Goal: Task Accomplishment & Management: Manage account settings

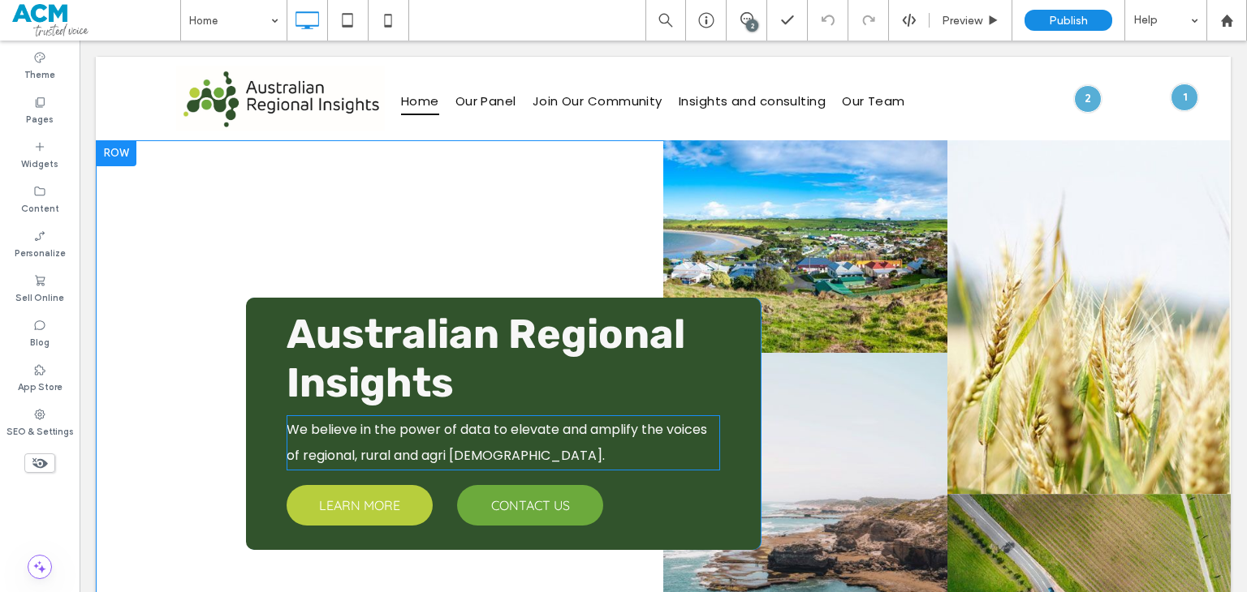
scroll to position [325, 0]
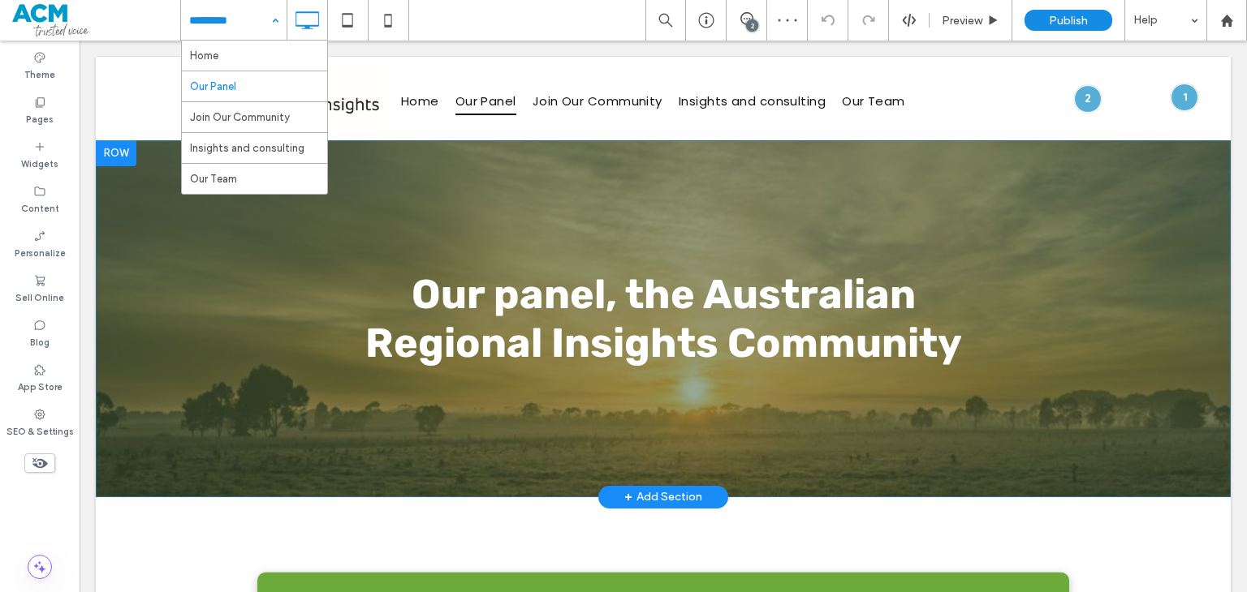
scroll to position [325, 0]
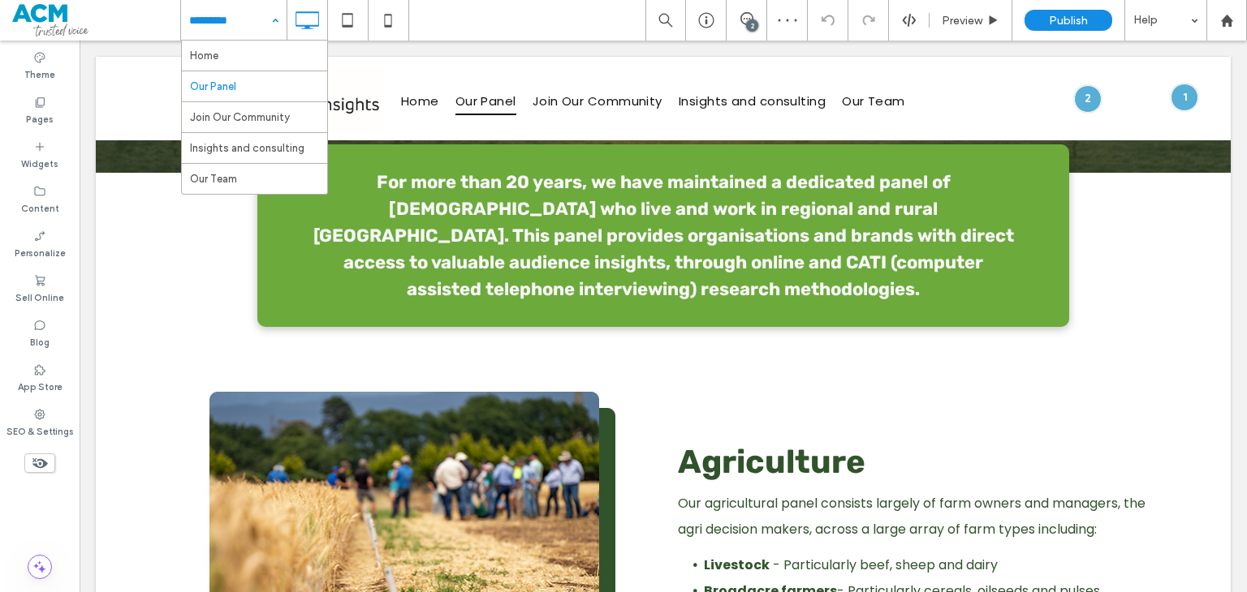
click at [447, 15] on div "Home Our Panel Join Our Community Insights and consulting Our Team 2 Preview Pu…" at bounding box center [713, 20] width 1066 height 41
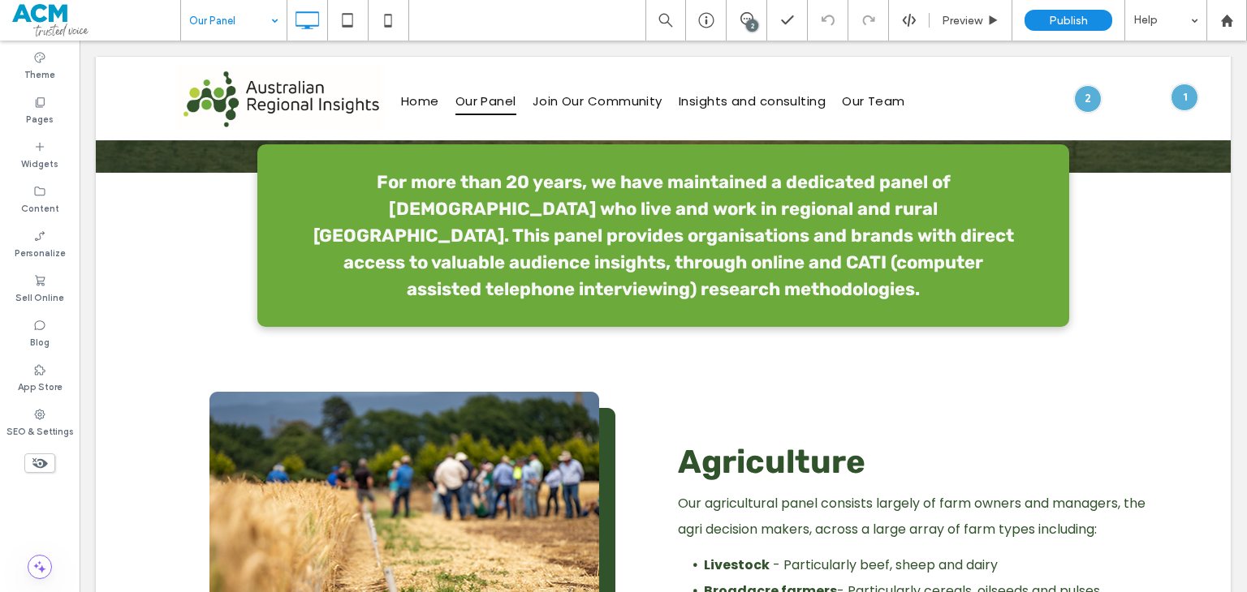
drag, startPoint x: 490, startPoint y: 325, endPoint x: 619, endPoint y: 391, distance: 144.8
click at [619, 592] on div at bounding box center [623, 592] width 1247 height 0
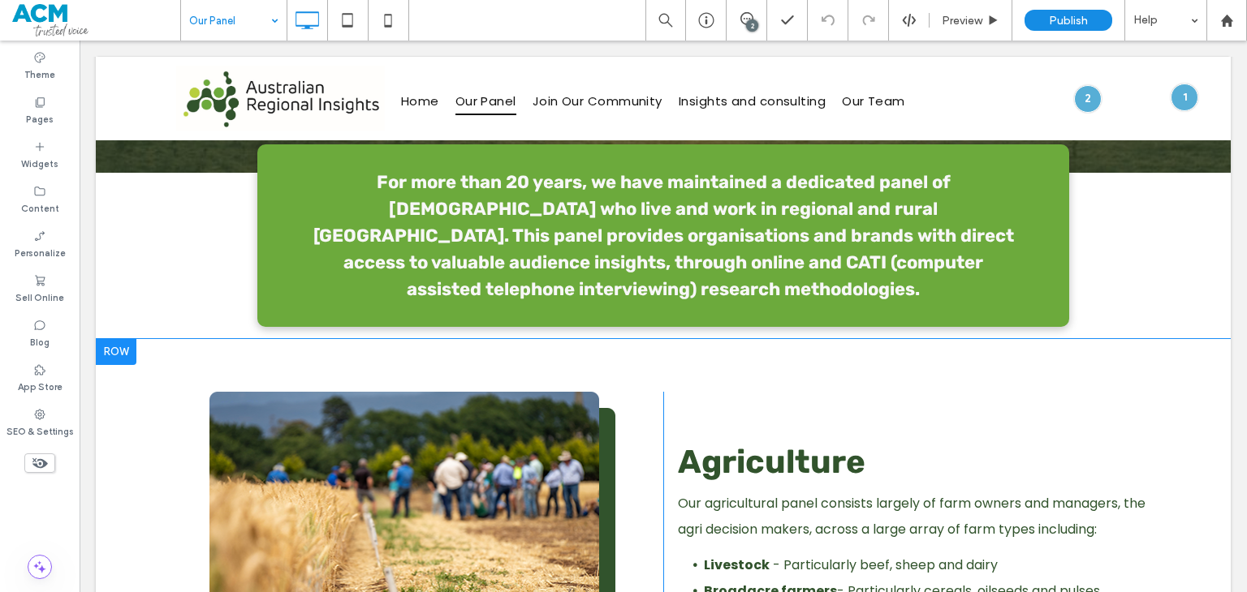
click at [110, 349] on div at bounding box center [116, 352] width 41 height 26
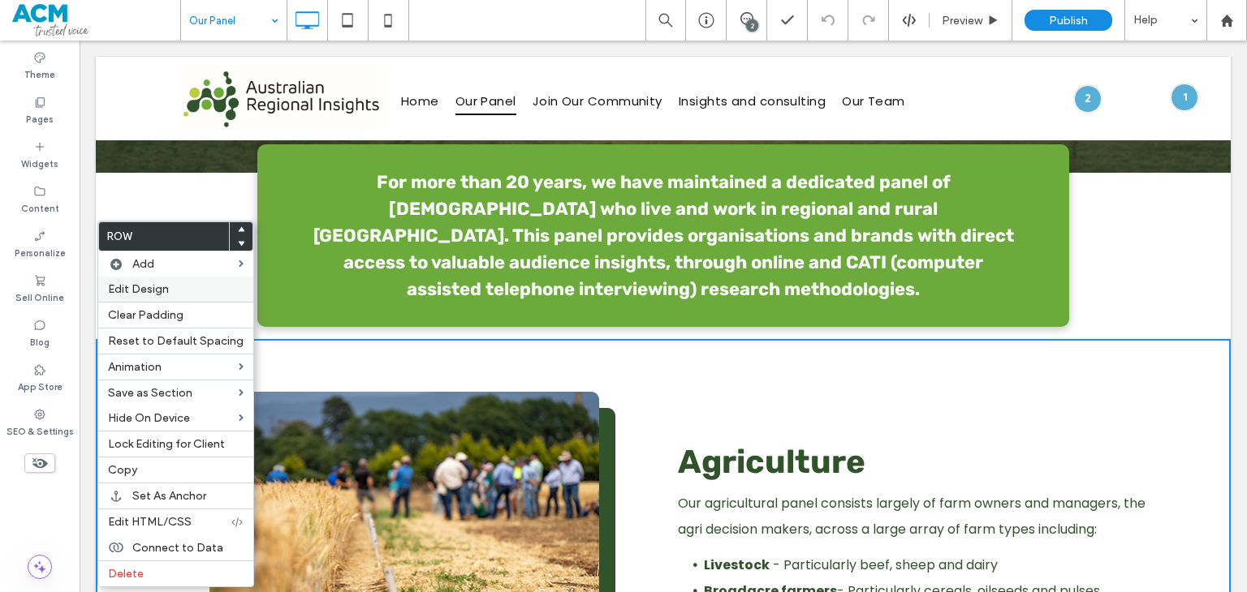
click at [166, 291] on span "Edit Design" at bounding box center [138, 289] width 61 height 14
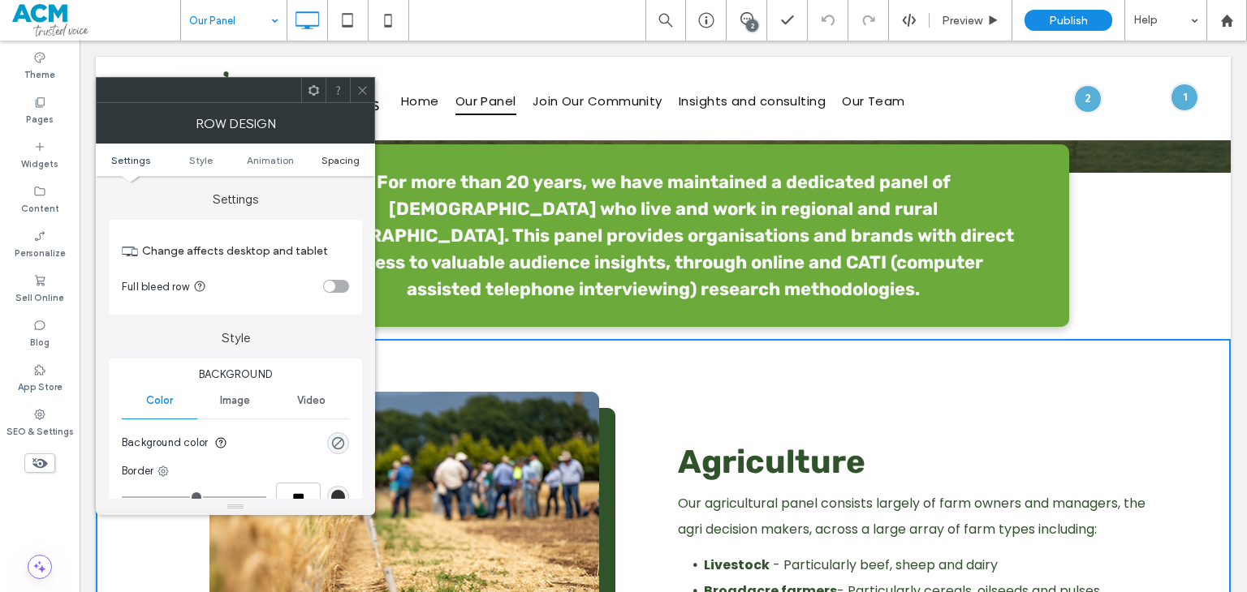
click at [357, 162] on span "Spacing" at bounding box center [340, 160] width 38 height 12
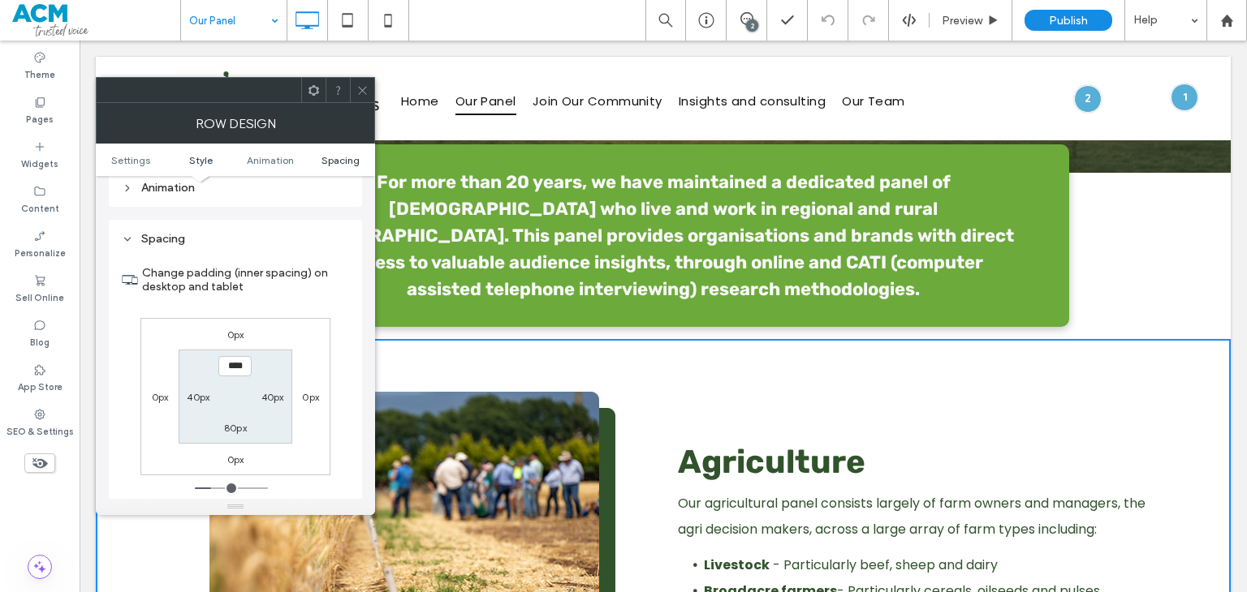
scroll to position [458, 0]
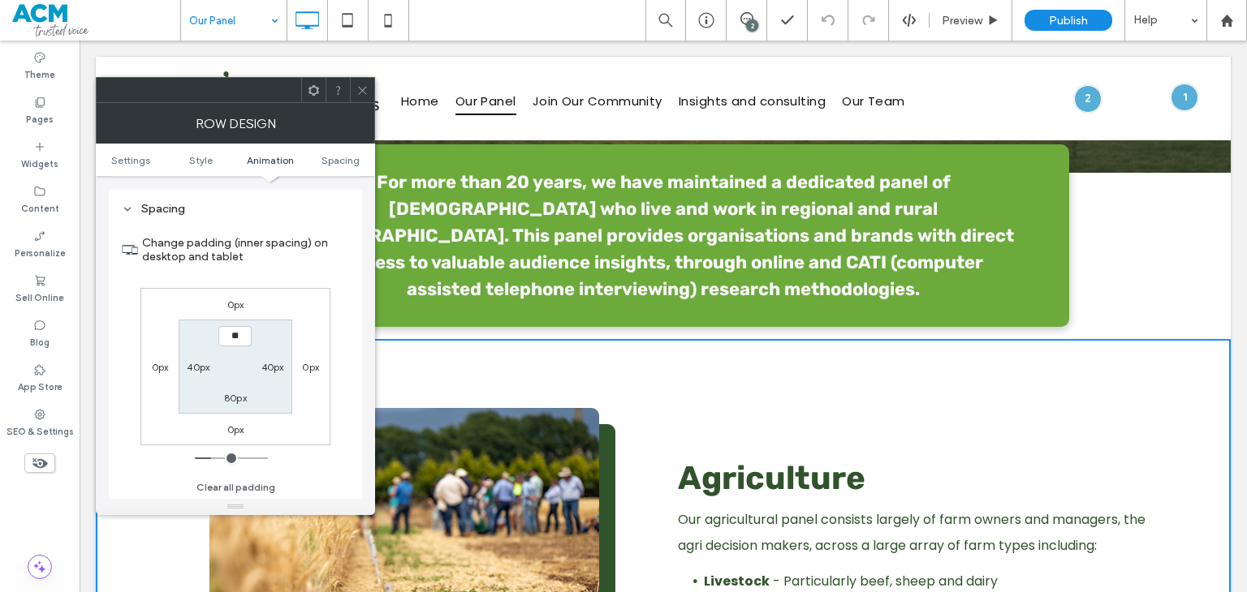
type input "****"
click at [237, 400] on label "80px" at bounding box center [235, 398] width 23 height 12
type input "**"
type input "***"
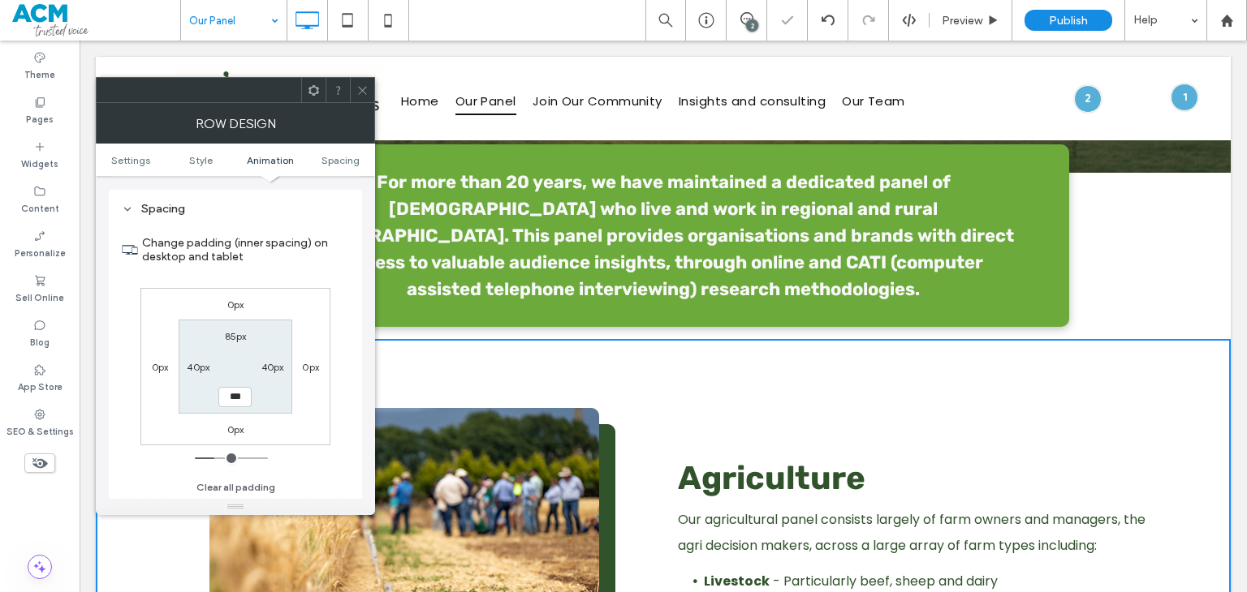
type input "*****"
click at [364, 85] on icon at bounding box center [362, 90] width 12 height 12
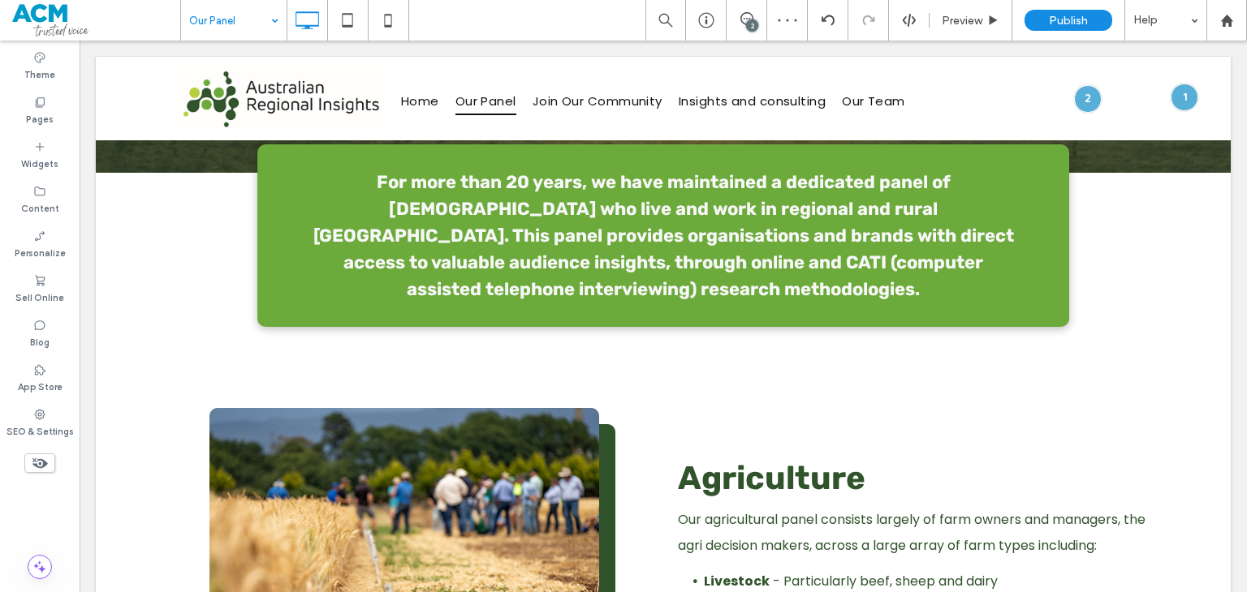
drag, startPoint x: 685, startPoint y: 325, endPoint x: 429, endPoint y: 409, distance: 269.0
click at [429, 592] on div at bounding box center [623, 592] width 1247 height 0
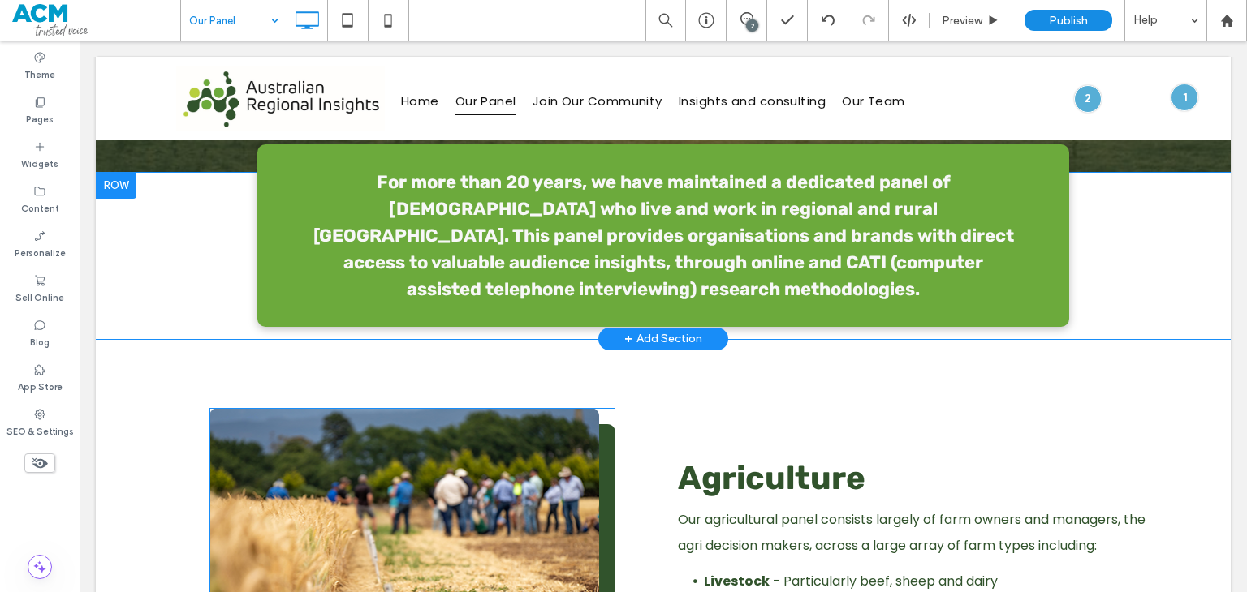
scroll to position [812, 0]
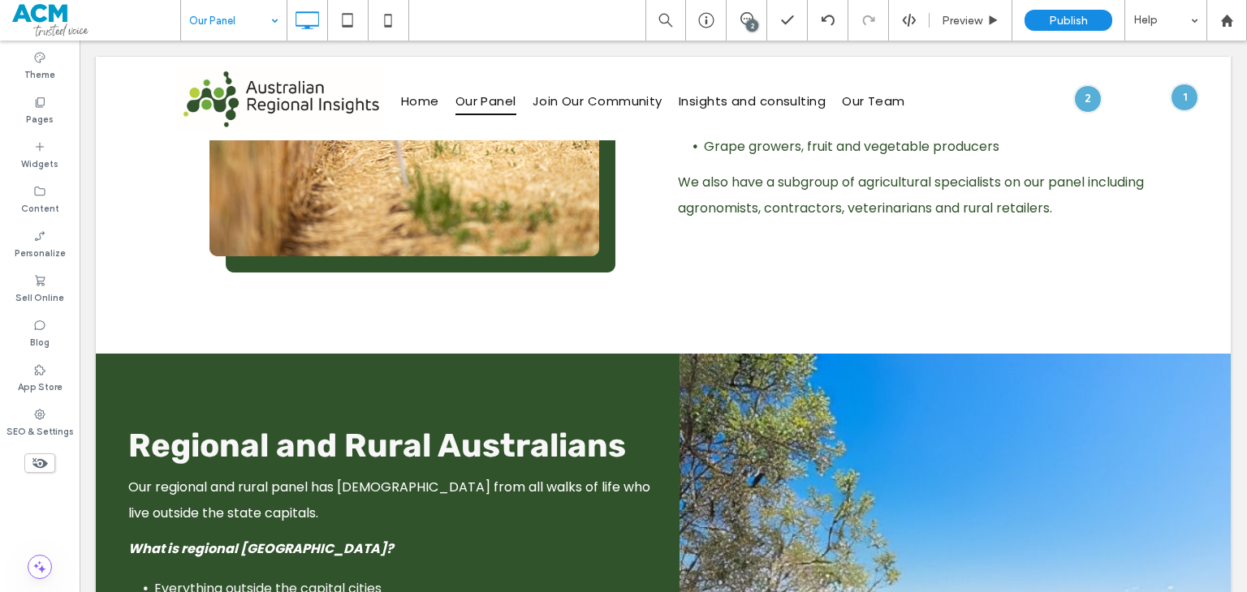
drag, startPoint x: 542, startPoint y: 271, endPoint x: 739, endPoint y: 354, distance: 213.1
click at [739, 592] on div at bounding box center [623, 592] width 1247 height 0
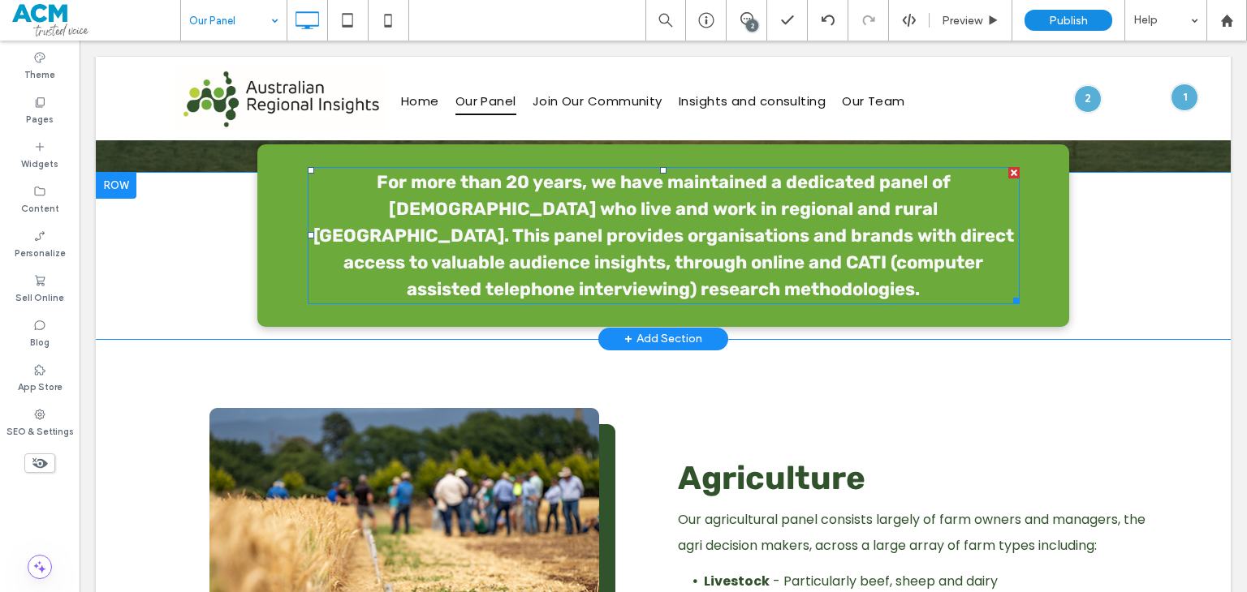
scroll to position [0, 0]
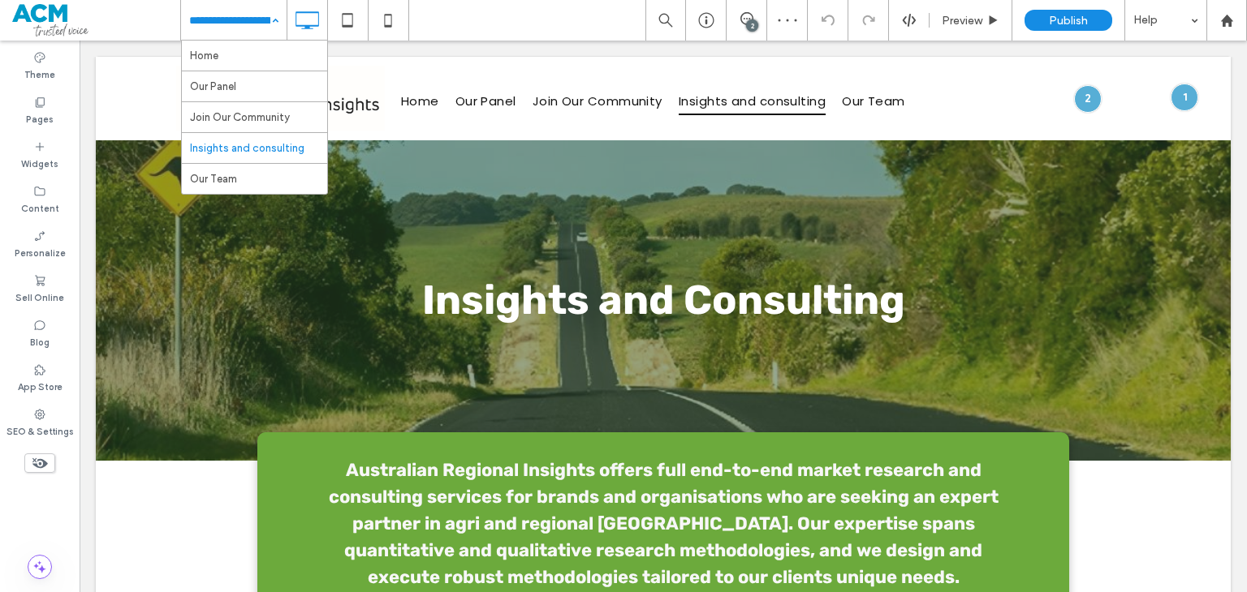
click at [562, 18] on div "Home Our Panel Join Our Community Insights and consulting Our Team 2 Preview Pu…" at bounding box center [713, 20] width 1066 height 41
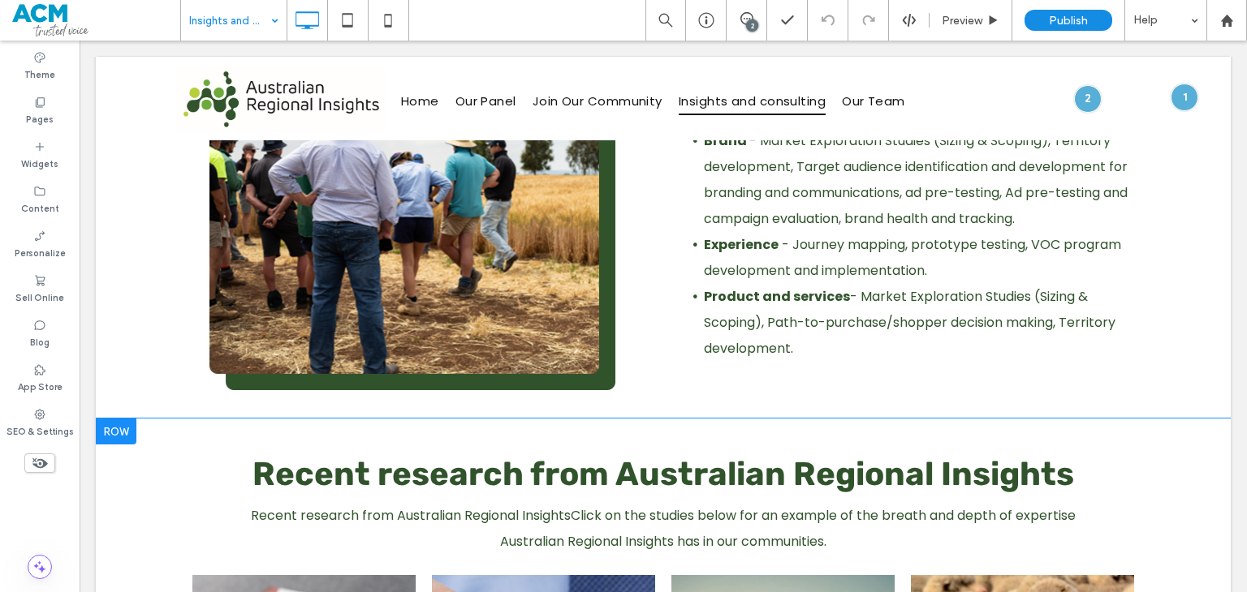
scroll to position [812, 0]
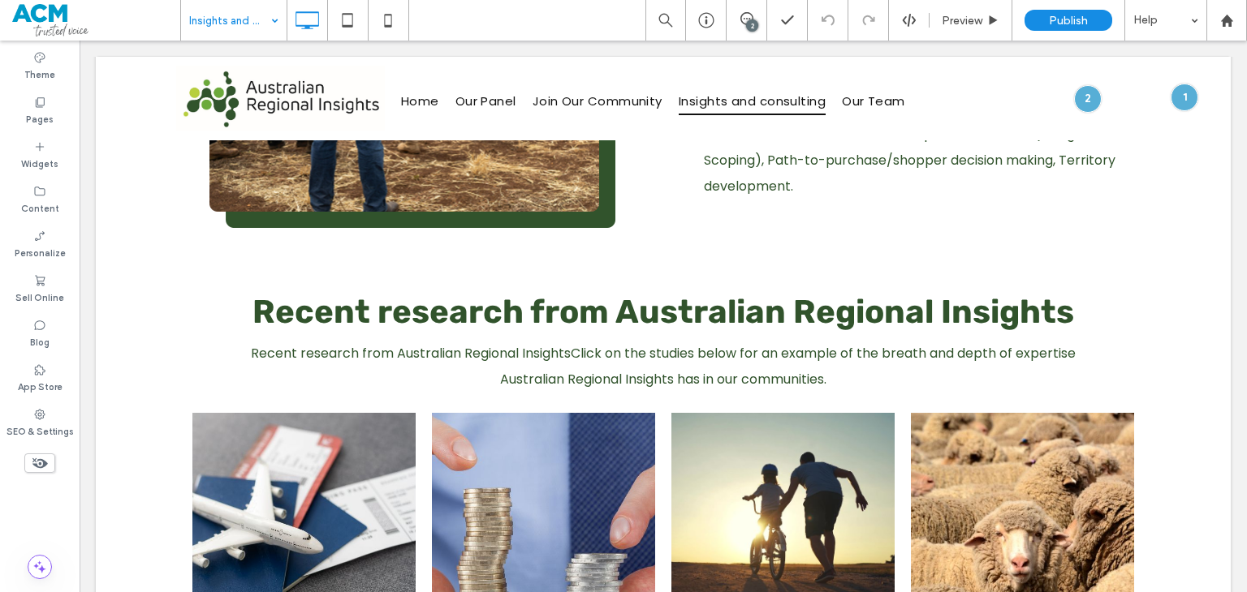
drag, startPoint x: 604, startPoint y: 228, endPoint x: 805, endPoint y: 302, distance: 214.4
click at [805, 592] on div at bounding box center [623, 592] width 1247 height 0
click at [477, 265] on div "Recent research from Australian Regional Insights Recent research from Australi…" at bounding box center [663, 563] width 1135 height 614
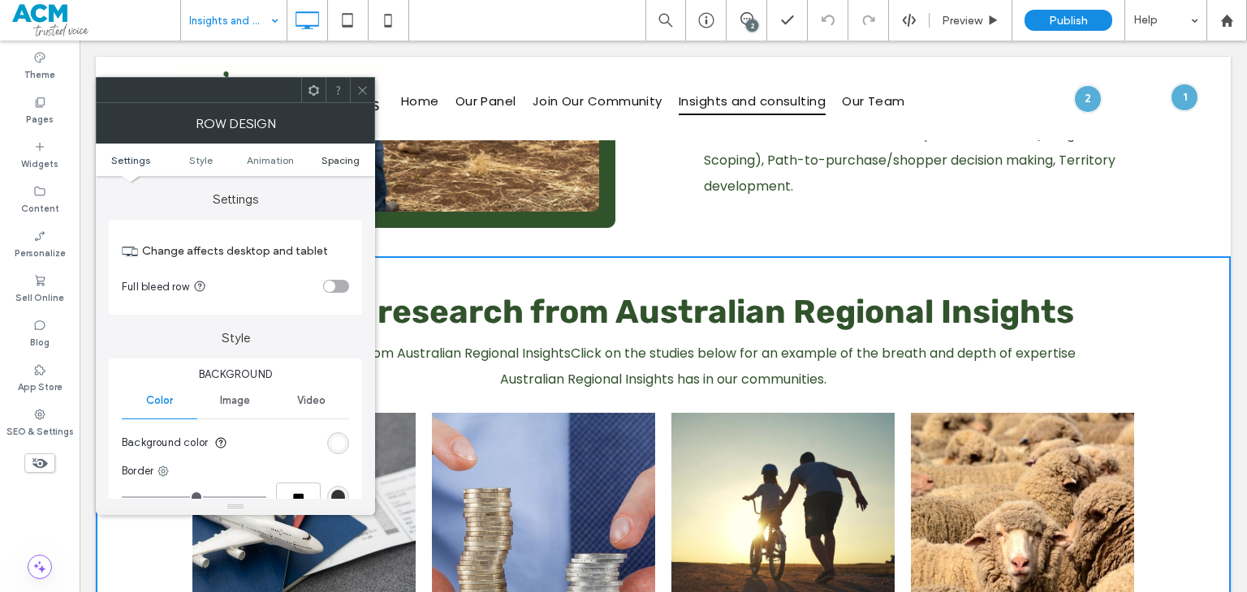
click at [344, 157] on span "Spacing" at bounding box center [340, 160] width 38 height 12
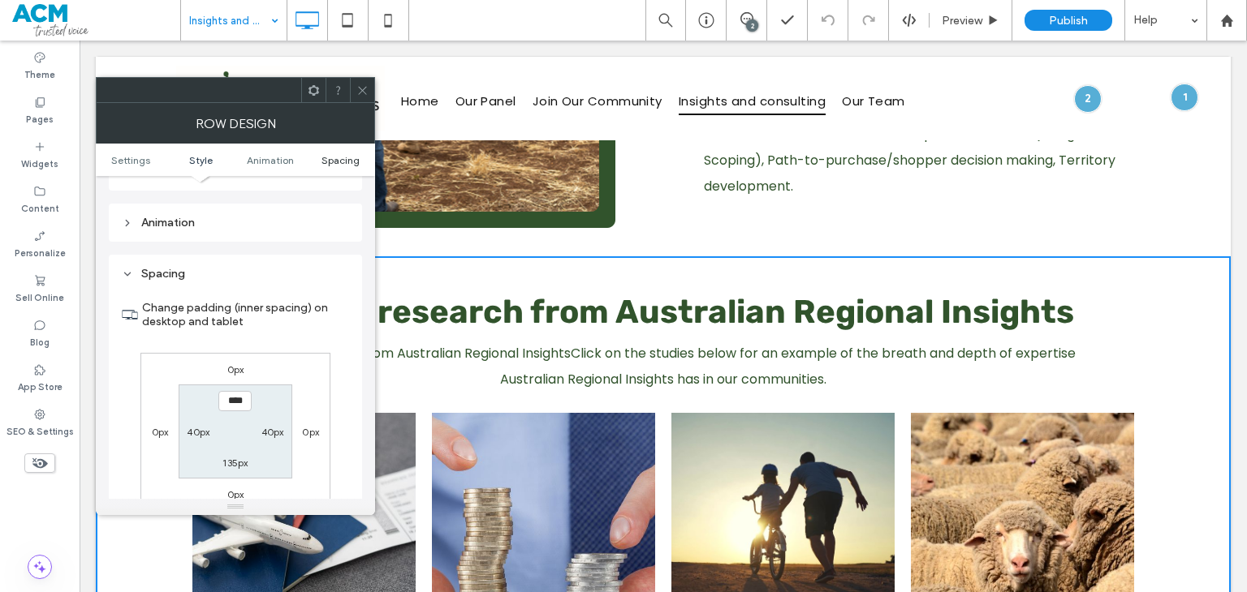
scroll to position [458, 0]
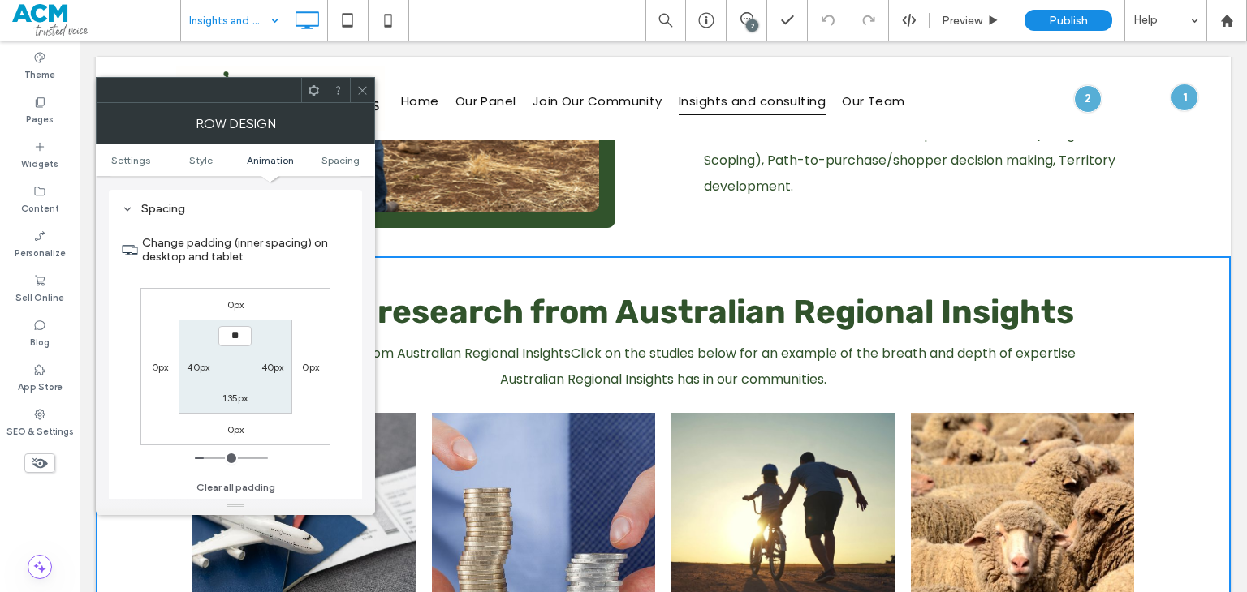
type input "****"
type input "**"
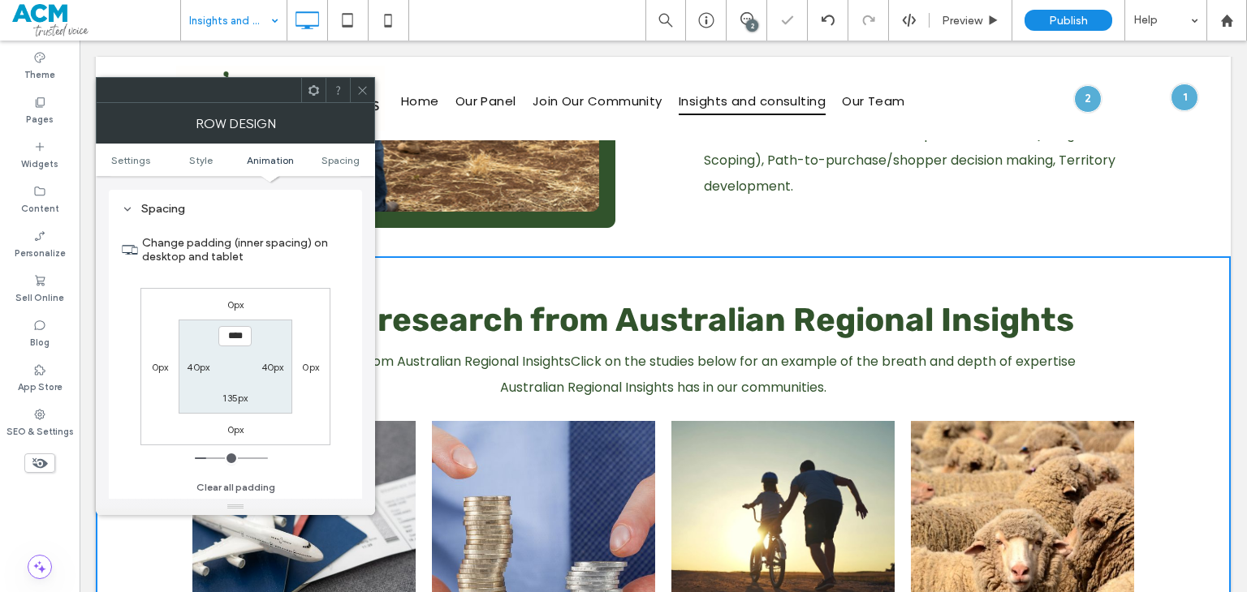
click at [367, 95] on icon at bounding box center [362, 90] width 12 height 12
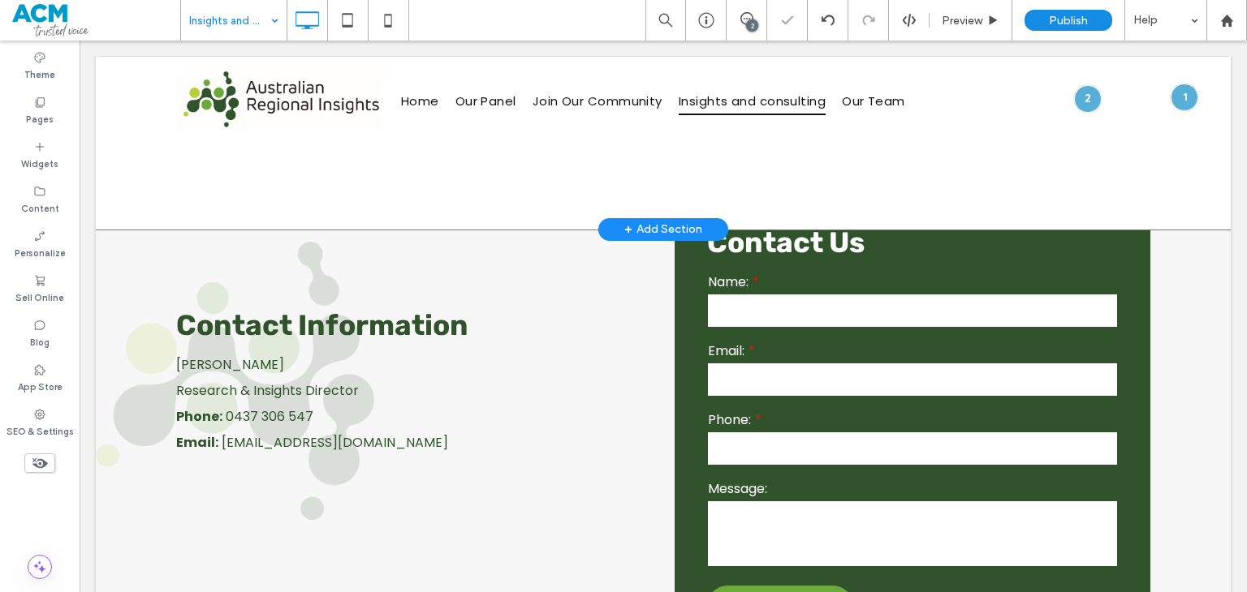
scroll to position [1136, 0]
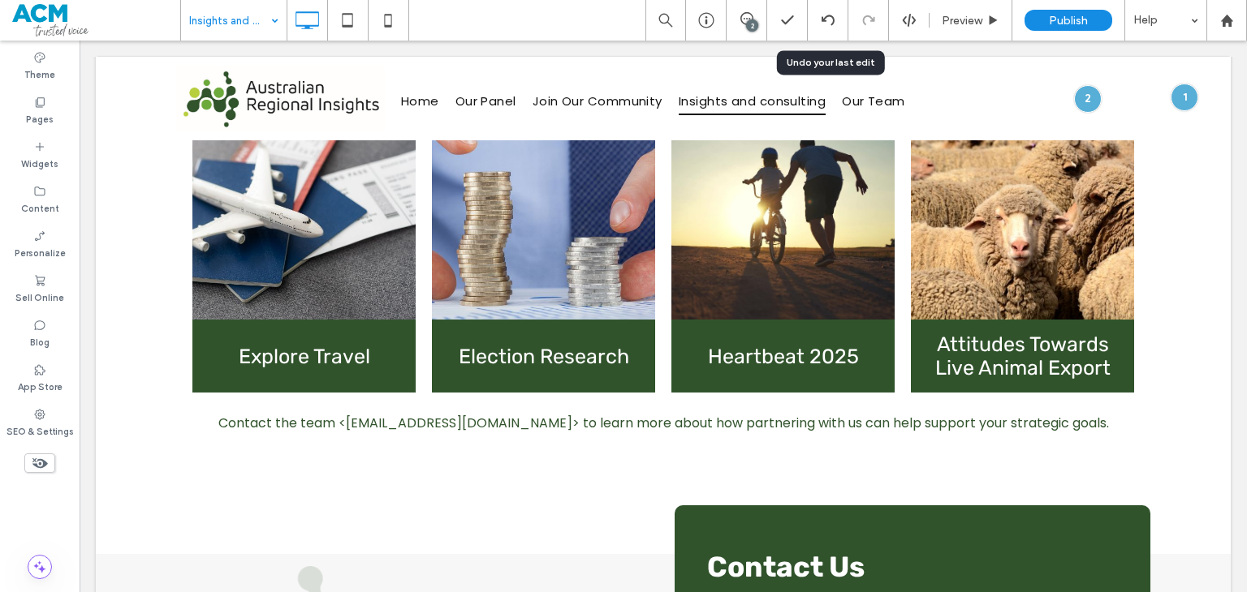
drag, startPoint x: 251, startPoint y: 19, endPoint x: 250, endPoint y: 37, distance: 18.7
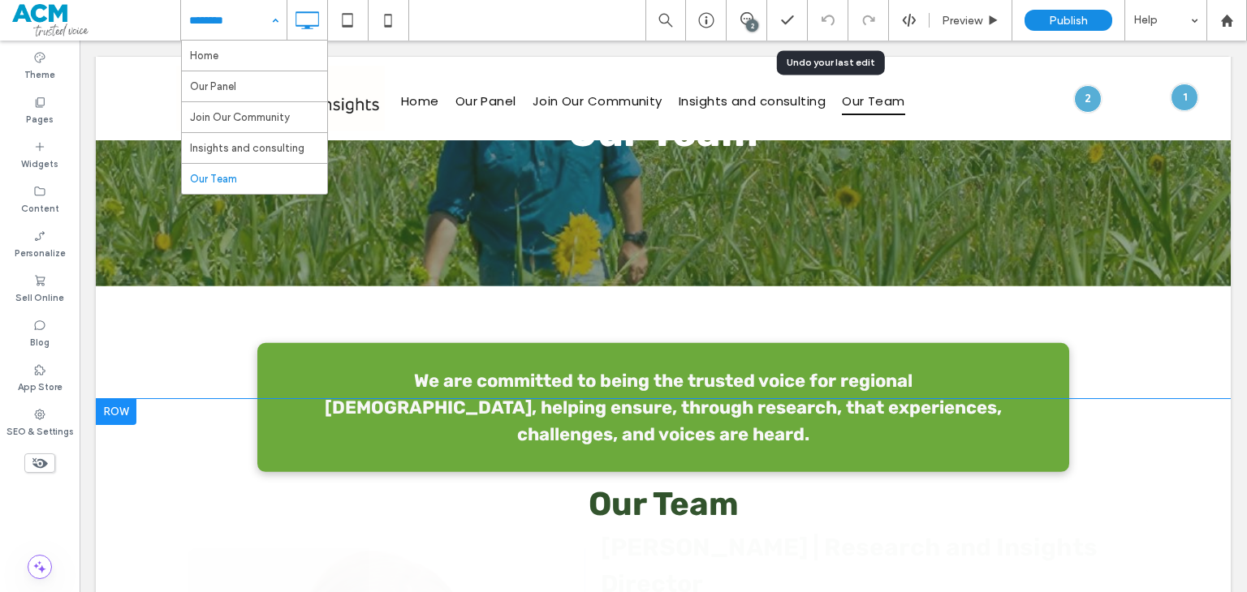
scroll to position [325, 0]
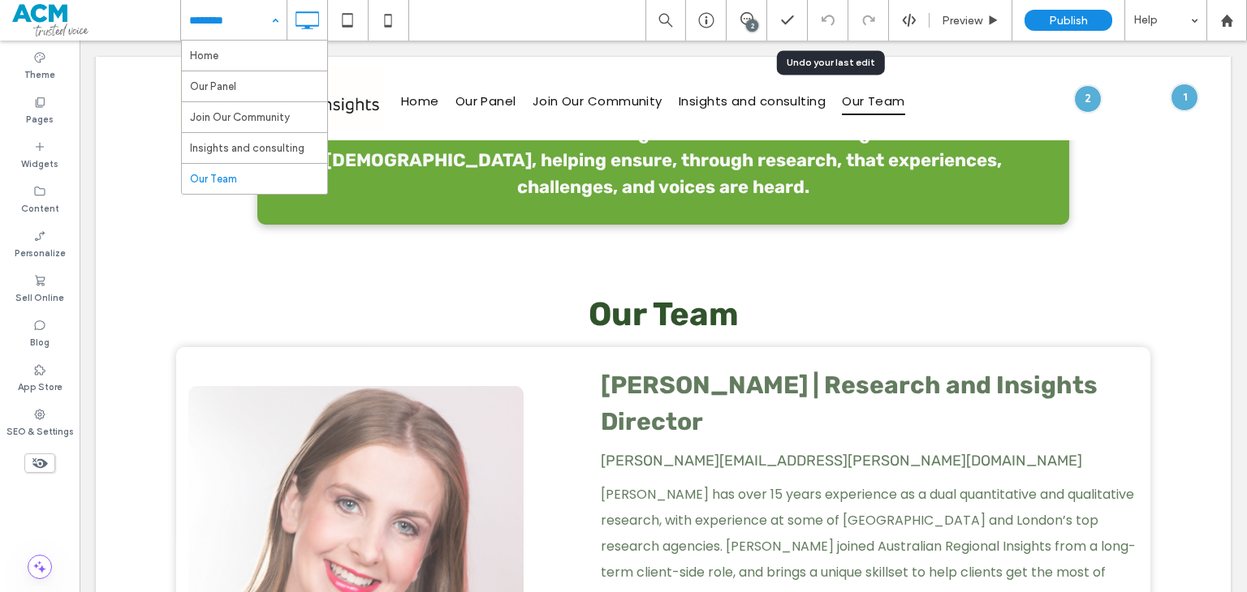
click at [492, 28] on div "Home Our Panel Join Our Community Insights and consulting Our Team 2 Preview Pu…" at bounding box center [713, 20] width 1066 height 41
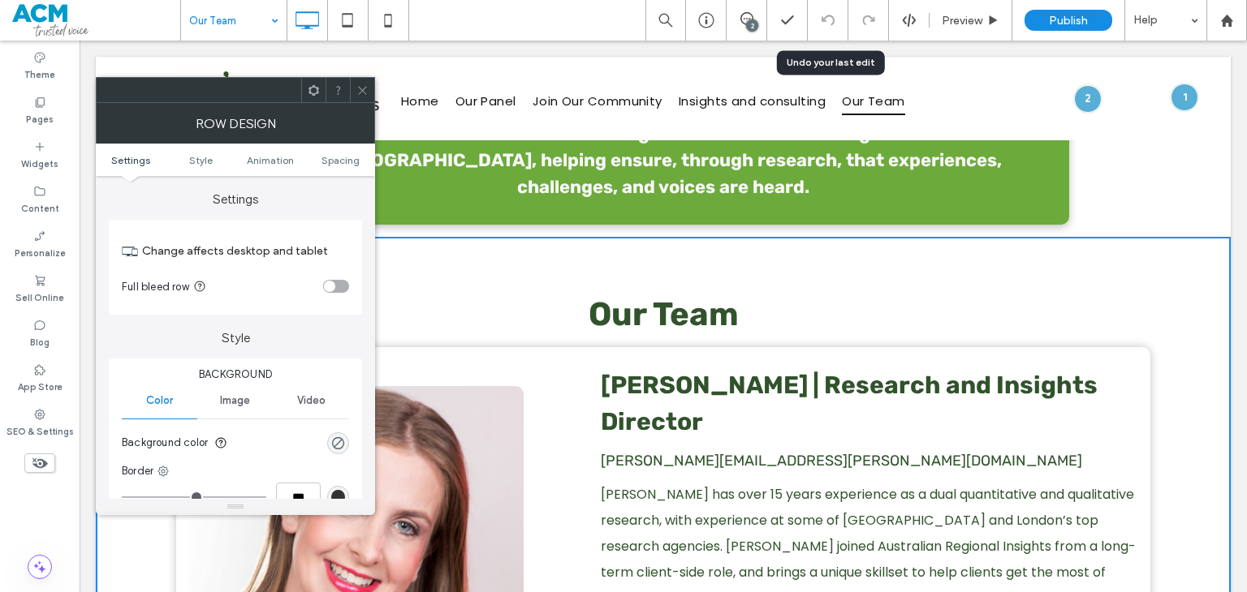
click at [352, 150] on ul "Settings Style Animation Spacing" at bounding box center [235, 160] width 279 height 32
click at [347, 158] on span "Spacing" at bounding box center [340, 160] width 38 height 12
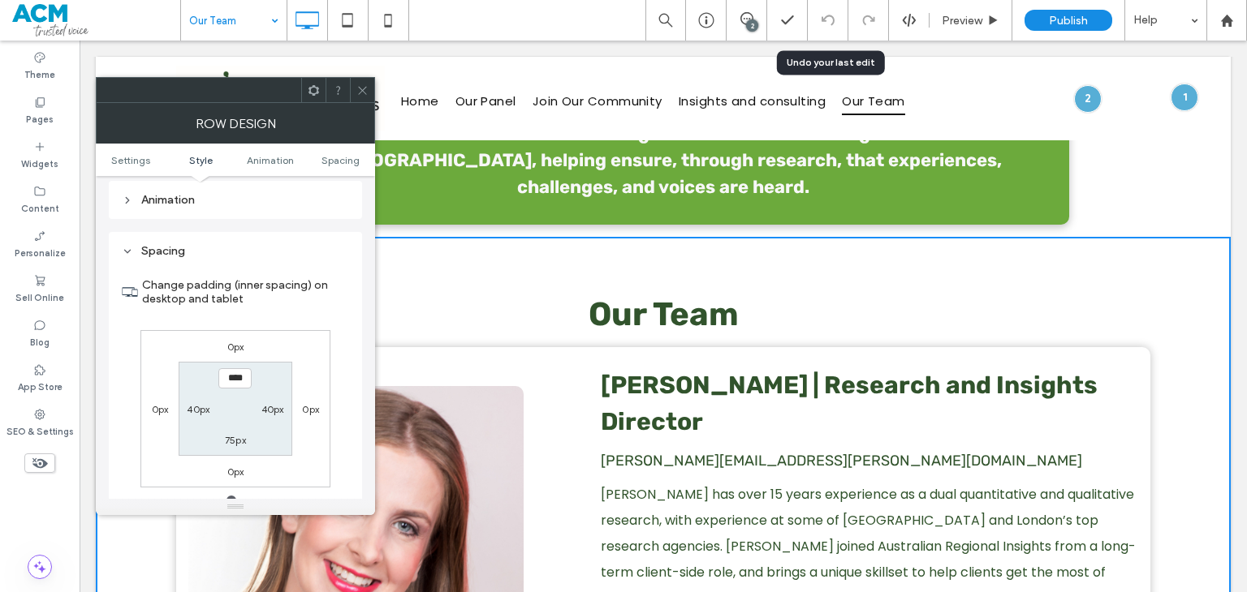
scroll to position [458, 0]
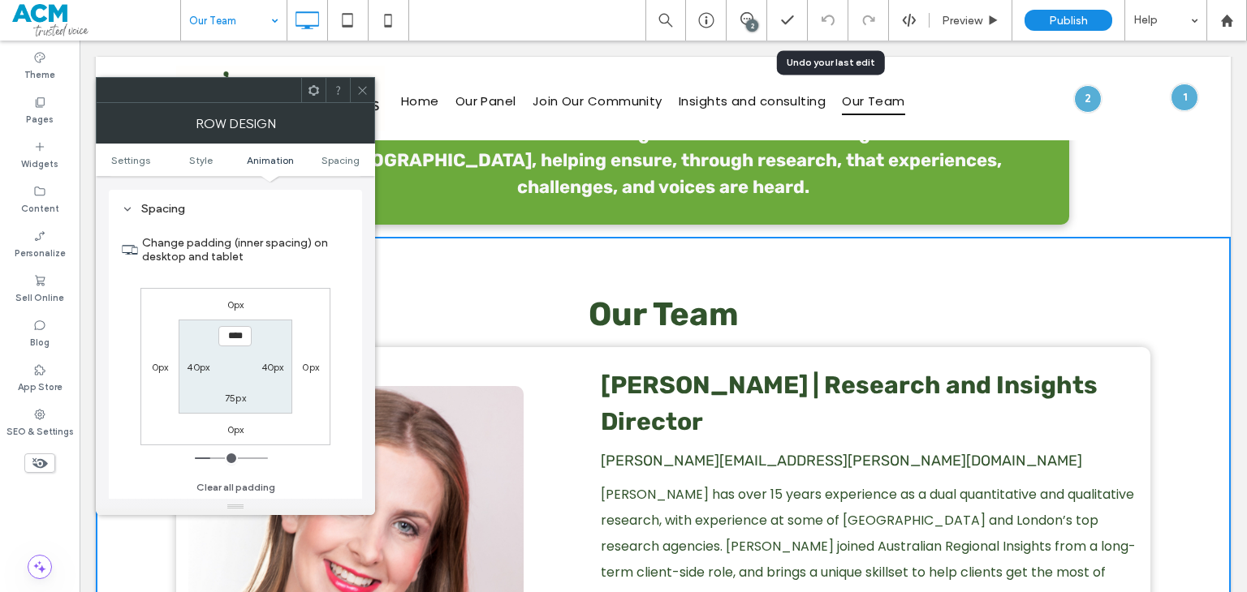
click at [230, 334] on input "****" at bounding box center [234, 336] width 33 height 20
type input "****"
type input "**"
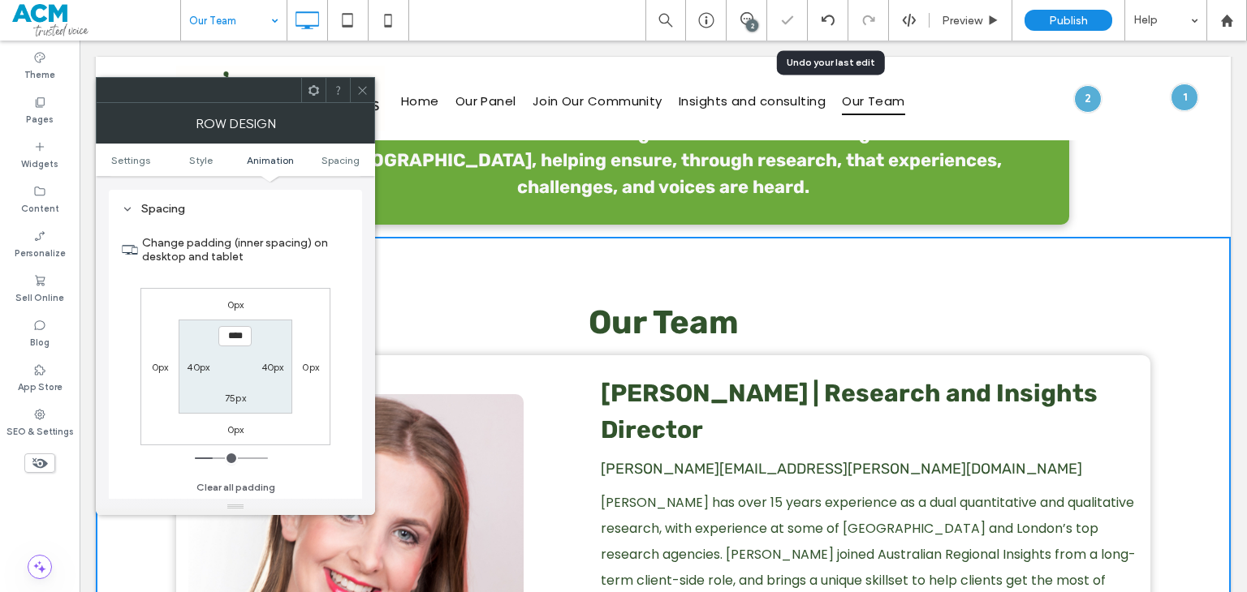
click at [360, 93] on icon at bounding box center [362, 90] width 12 height 12
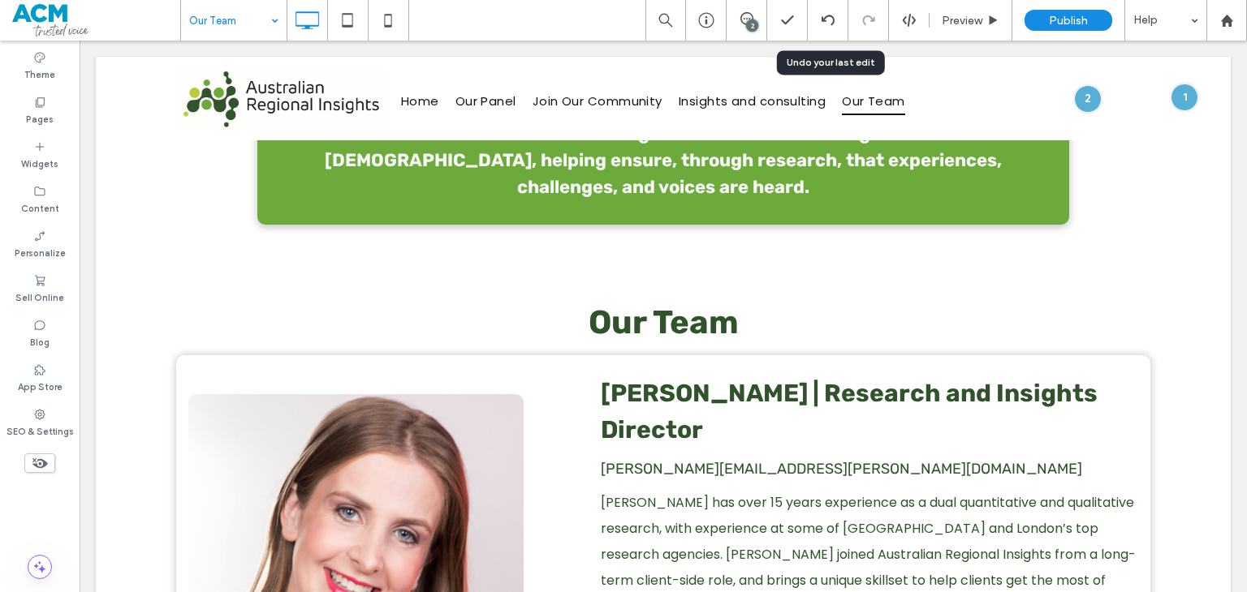
scroll to position [0, 0]
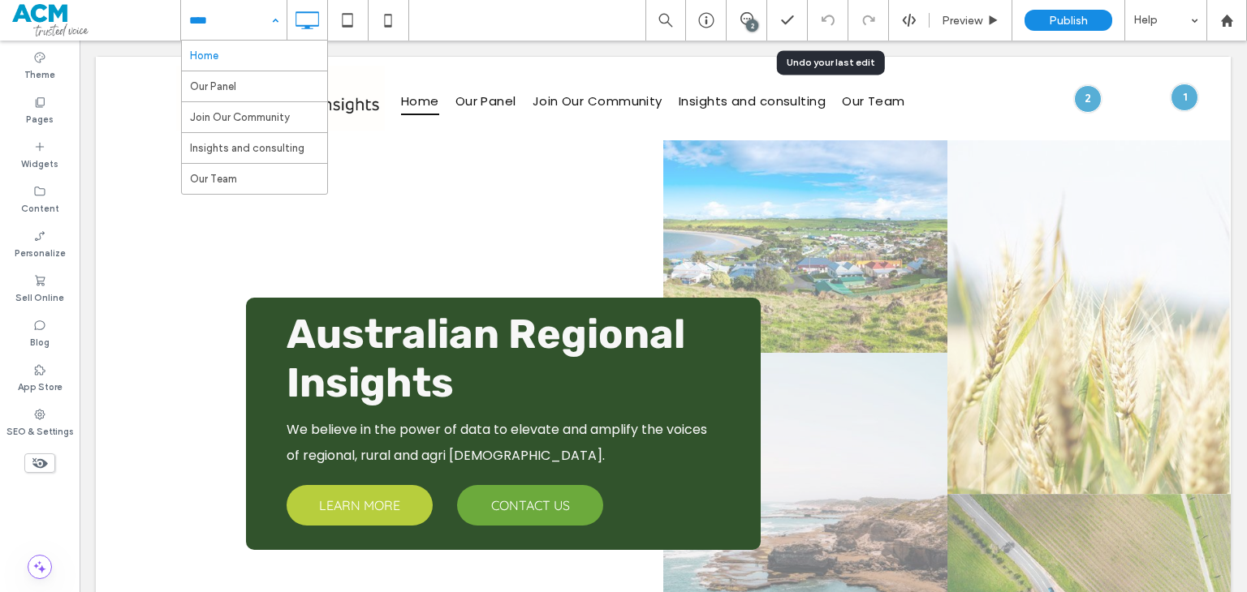
click at [437, 24] on div "Home Our Panel Join Our Community Insights and consulting Our Team 2 Preview Pu…" at bounding box center [713, 20] width 1066 height 41
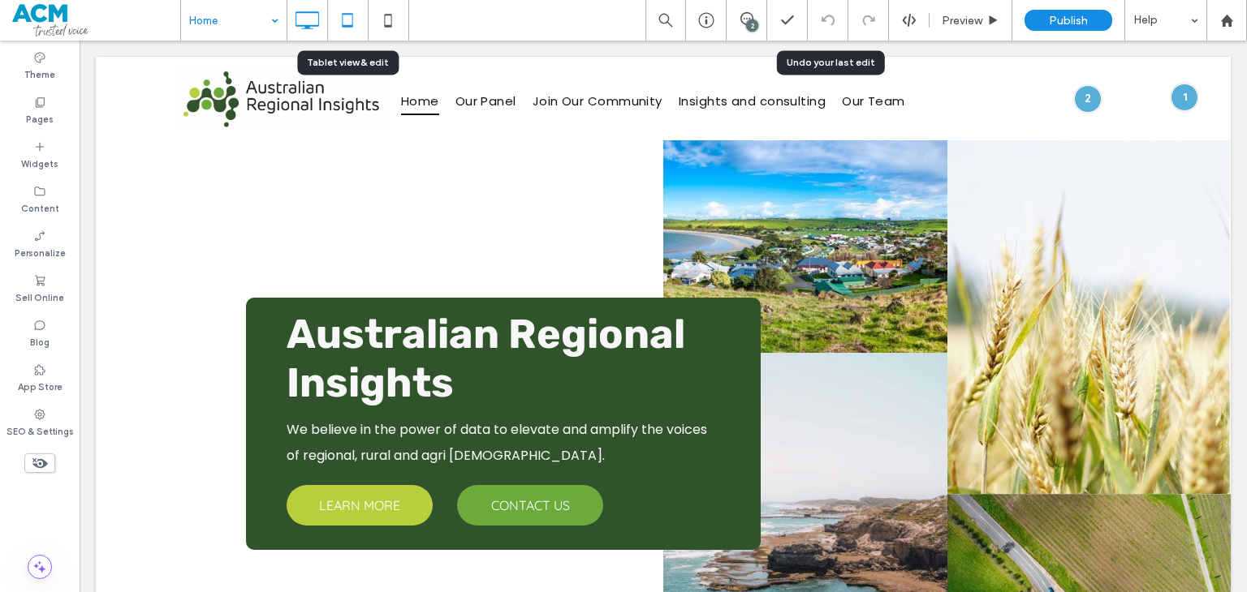
click at [351, 22] on icon at bounding box center [347, 20] width 32 height 32
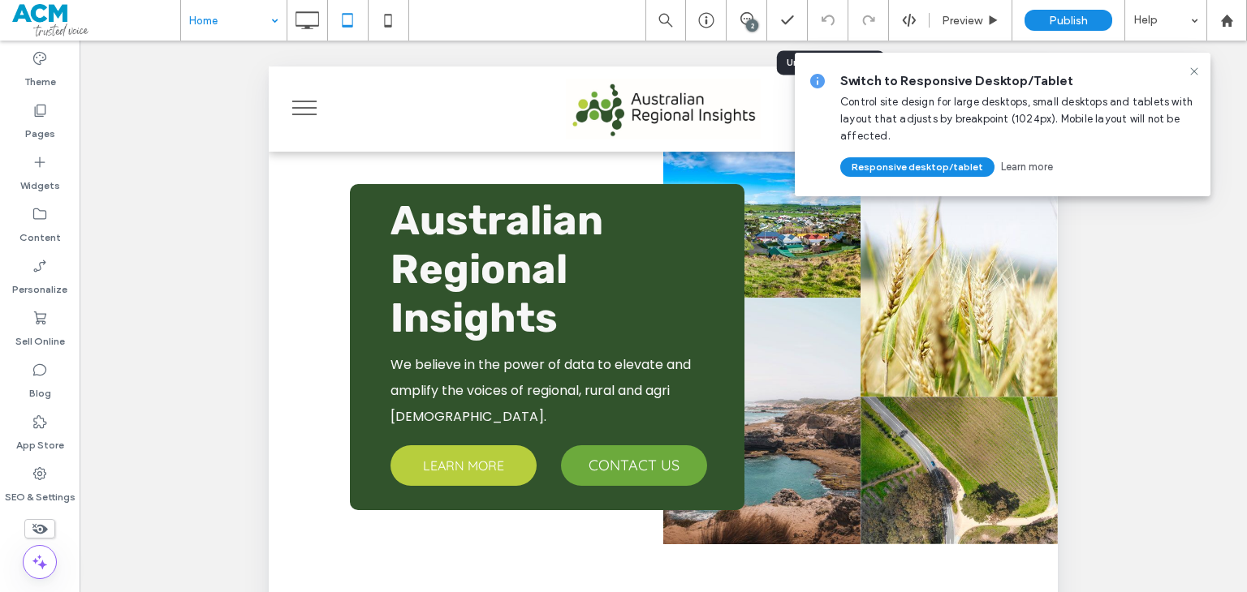
click at [1201, 66] on div at bounding box center [1193, 71] width 19 height 13
click at [1188, 76] on icon at bounding box center [1193, 71] width 13 height 13
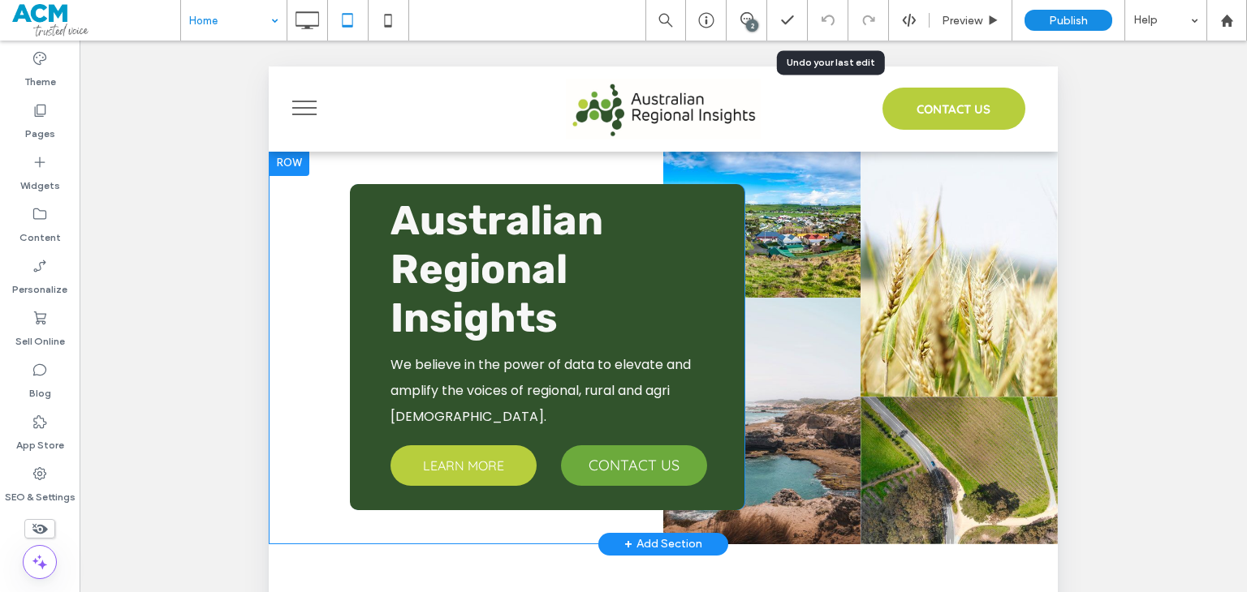
click at [291, 162] on div at bounding box center [289, 163] width 41 height 26
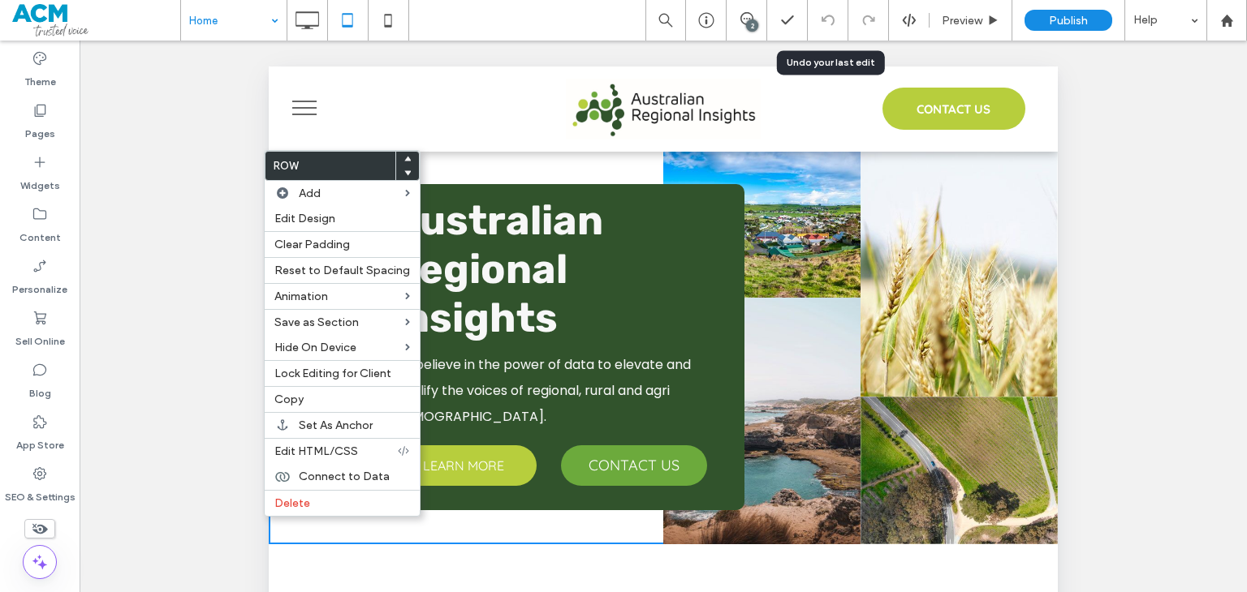
click at [467, 166] on div "Australian Regional Insights We believe in the power of data to elevate and amp…" at bounding box center [663, 347] width 789 height 394
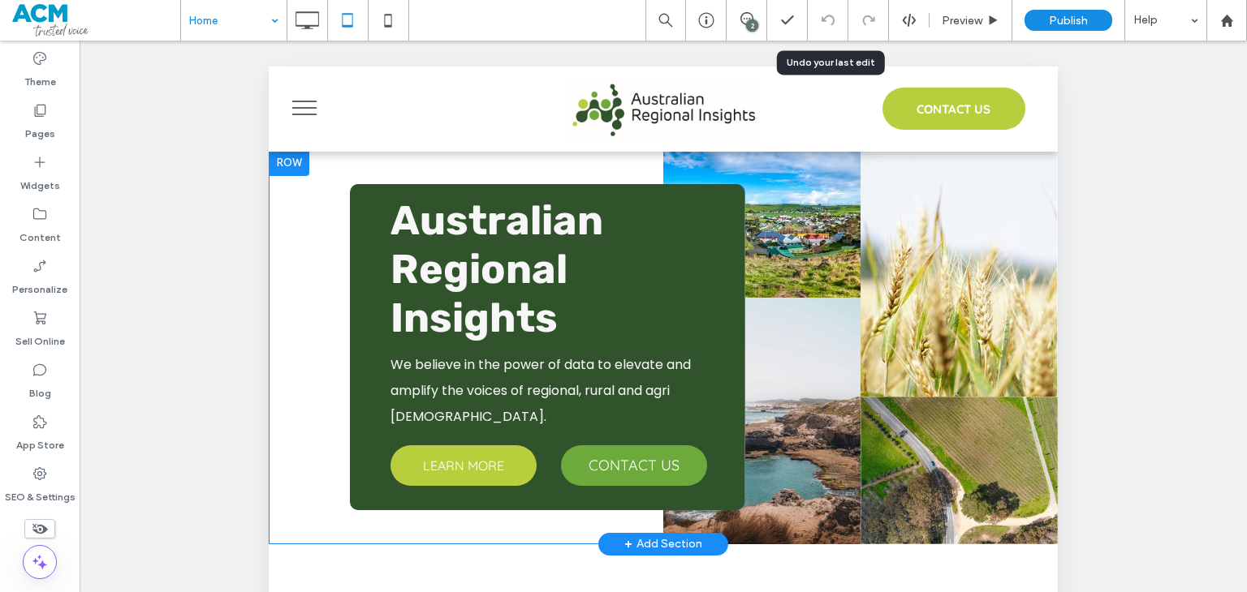
click at [508, 160] on div "Australian Regional Insights We believe in the power of data to elevate and amp…" at bounding box center [663, 347] width 789 height 394
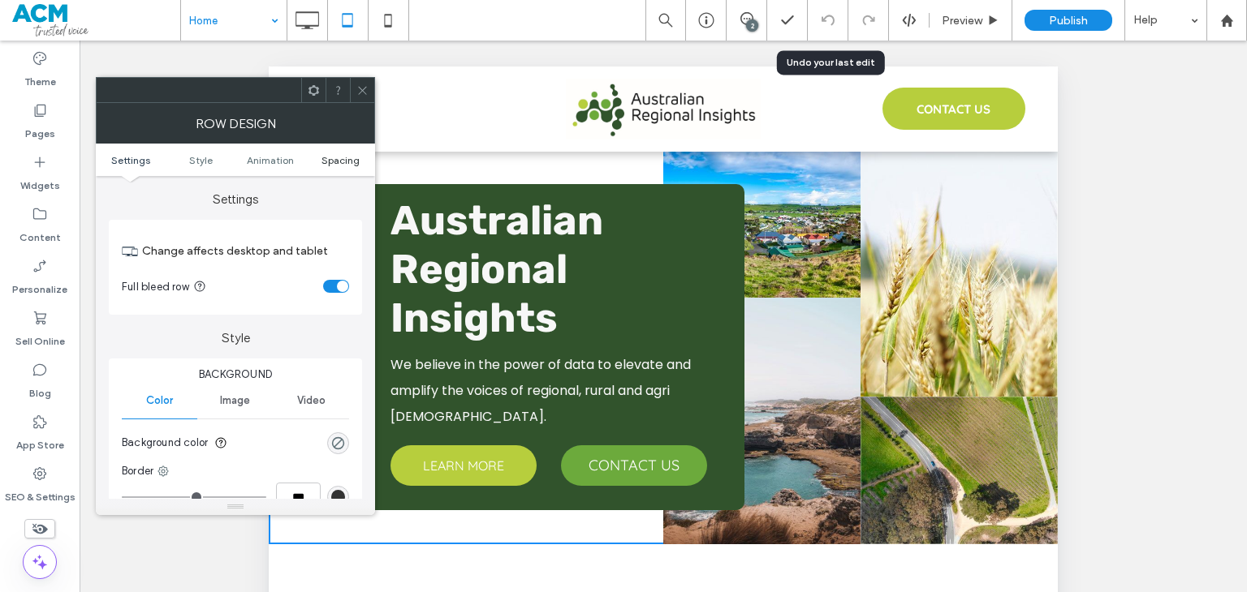
click at [347, 157] on span "Spacing" at bounding box center [340, 160] width 38 height 12
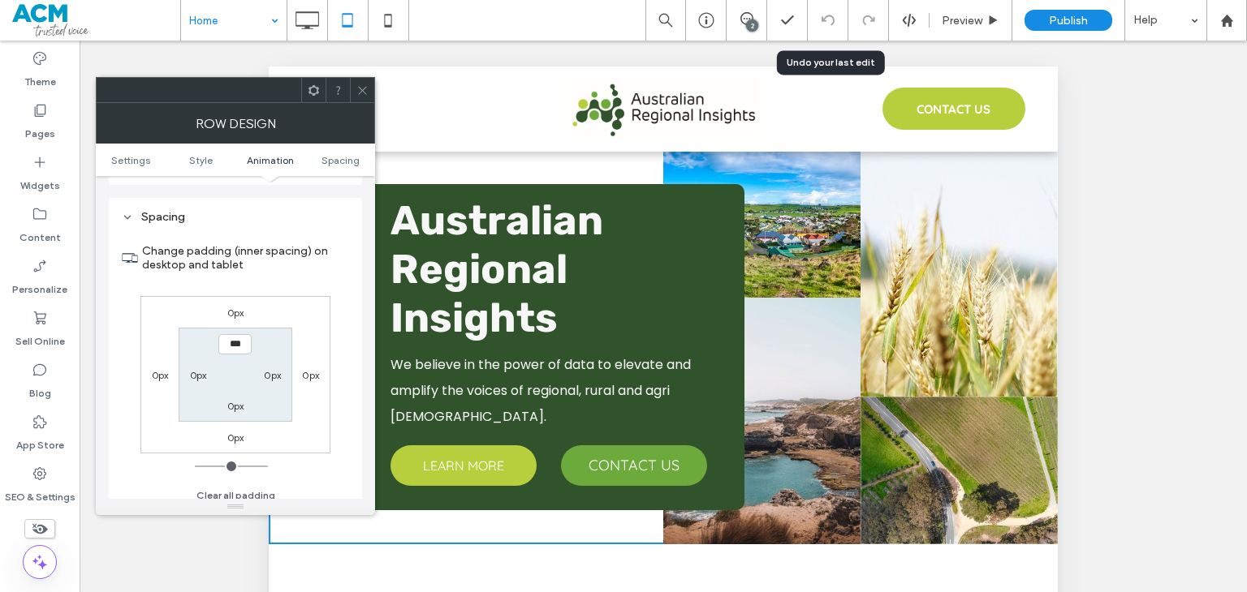
scroll to position [458, 0]
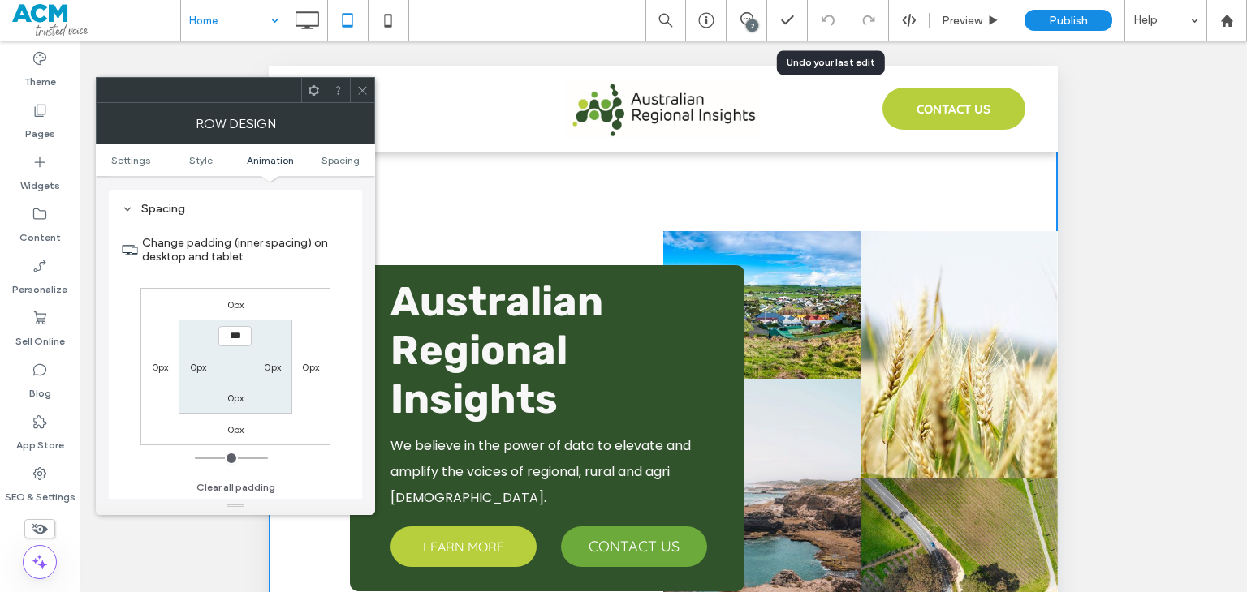
type input "*****"
click at [232, 396] on label "0px" at bounding box center [235, 398] width 17 height 12
type input "*"
type input "***"
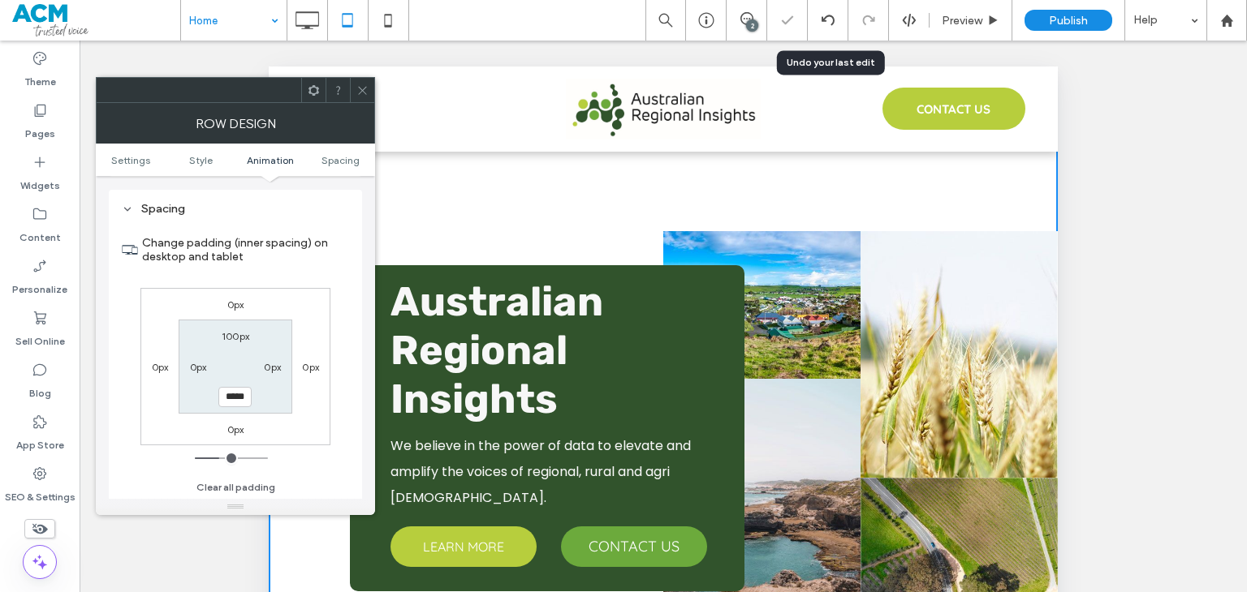
click at [235, 396] on input "*****" at bounding box center [234, 397] width 33 height 20
click at [235, 396] on input "******" at bounding box center [234, 397] width 33 height 20
type input "*"
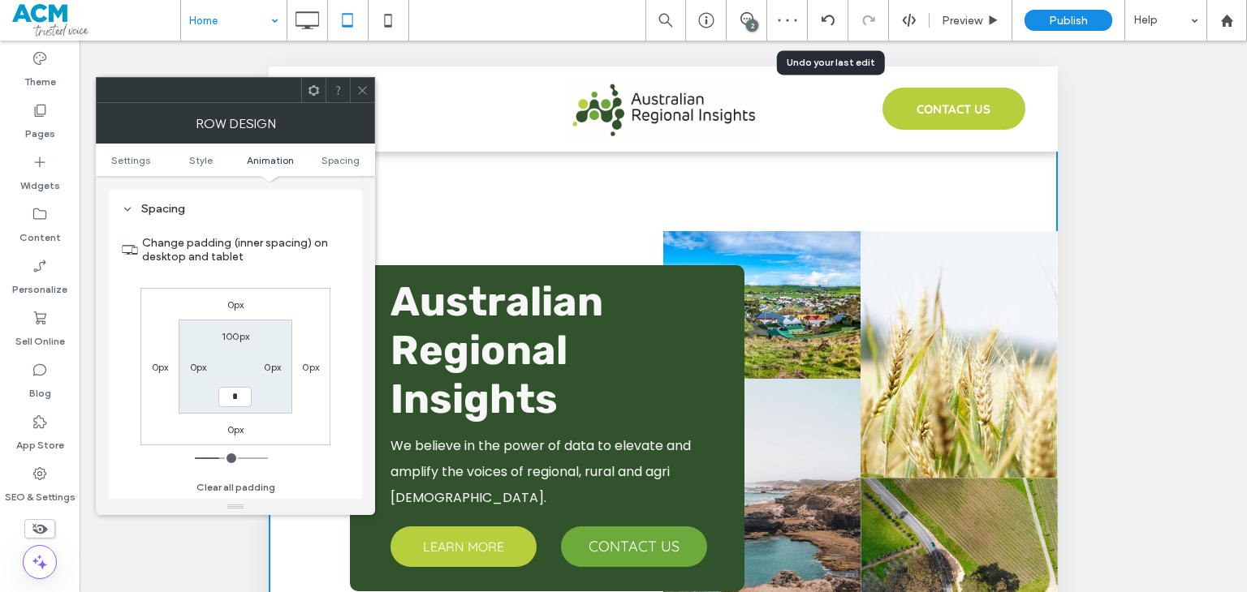
type input "***"
click at [240, 335] on label "100px" at bounding box center [236, 336] width 28 height 12
type input "***"
type input "*"
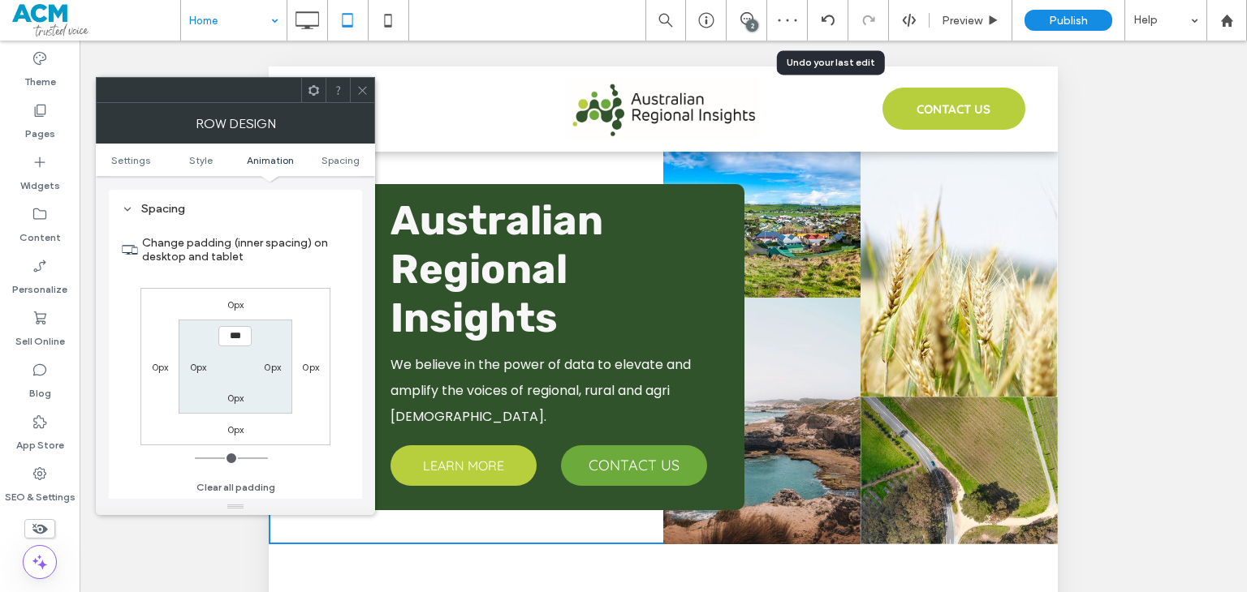
click at [240, 338] on input "***" at bounding box center [234, 336] width 33 height 20
type input "*"
click at [360, 85] on icon at bounding box center [362, 90] width 12 height 12
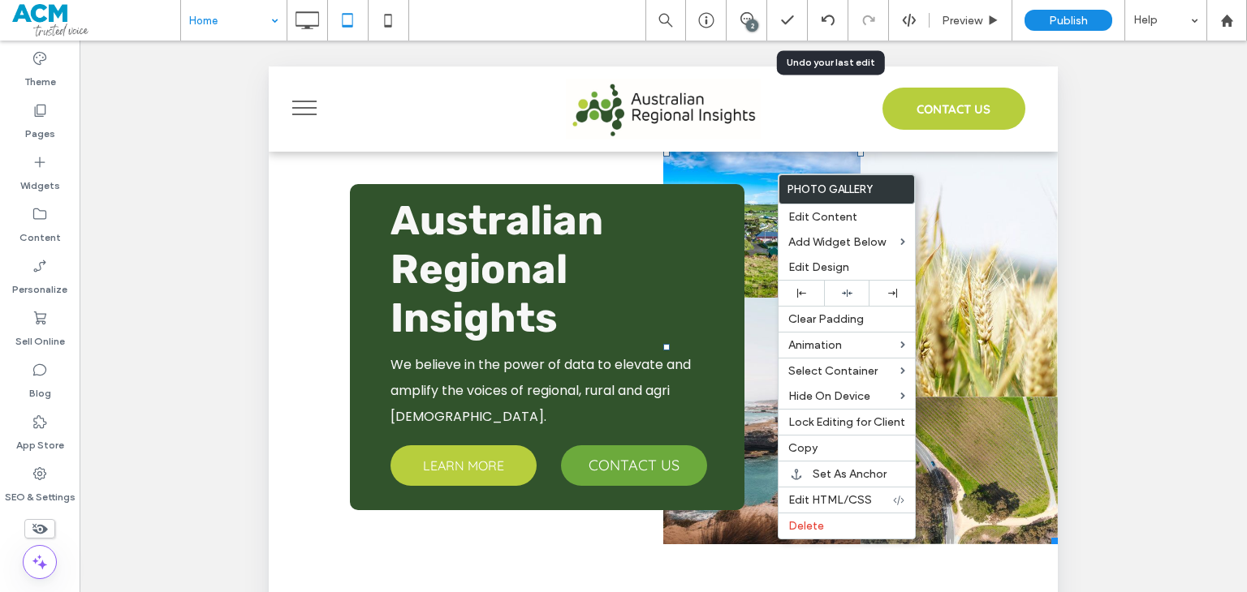
click at [769, 176] on link at bounding box center [761, 224] width 197 height 148
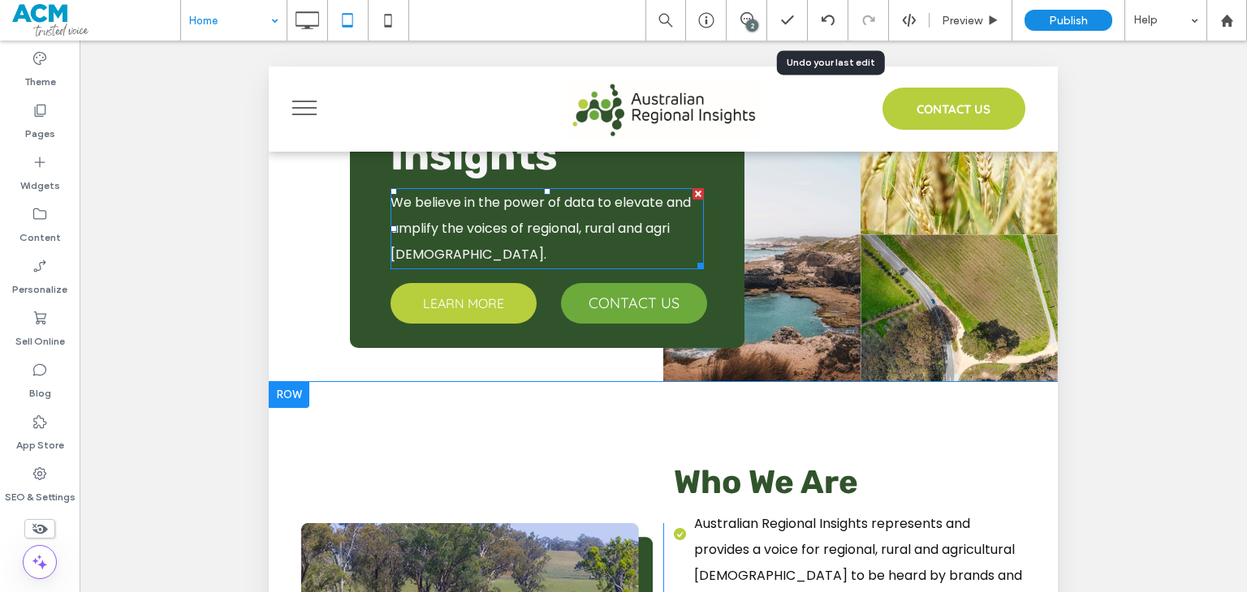
scroll to position [0, 0]
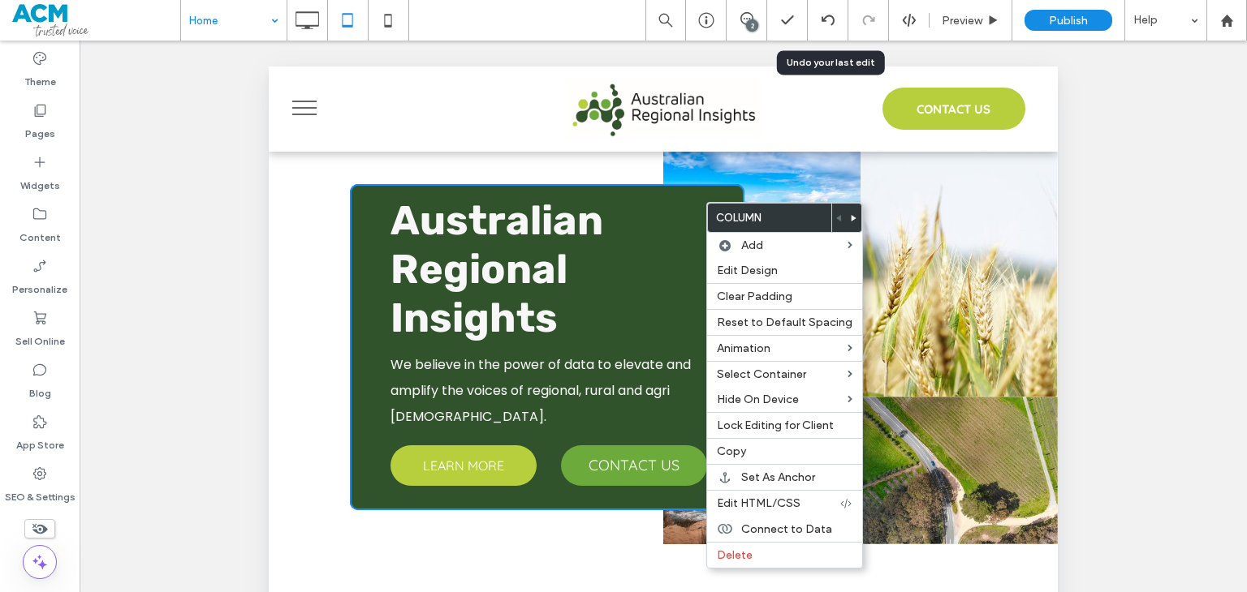
click at [706, 205] on div "Australian Regional Insights We believe in the power of data to elevate and amp…" at bounding box center [547, 347] width 394 height 326
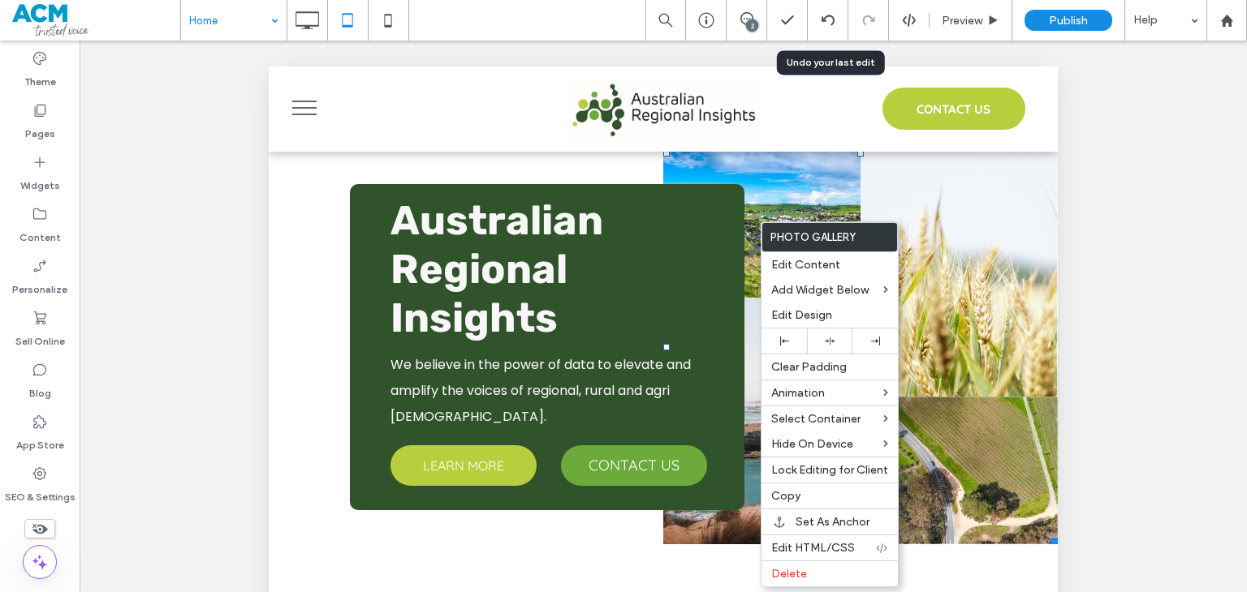
click at [763, 205] on link at bounding box center [761, 224] width 197 height 148
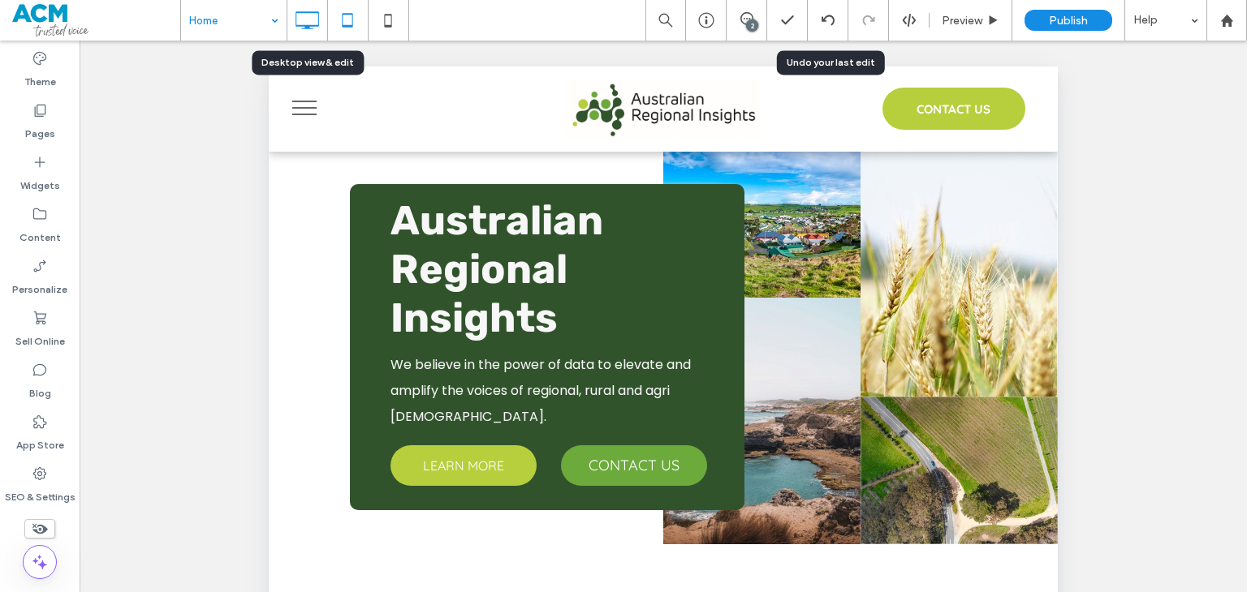
click at [318, 17] on use at bounding box center [307, 20] width 24 height 18
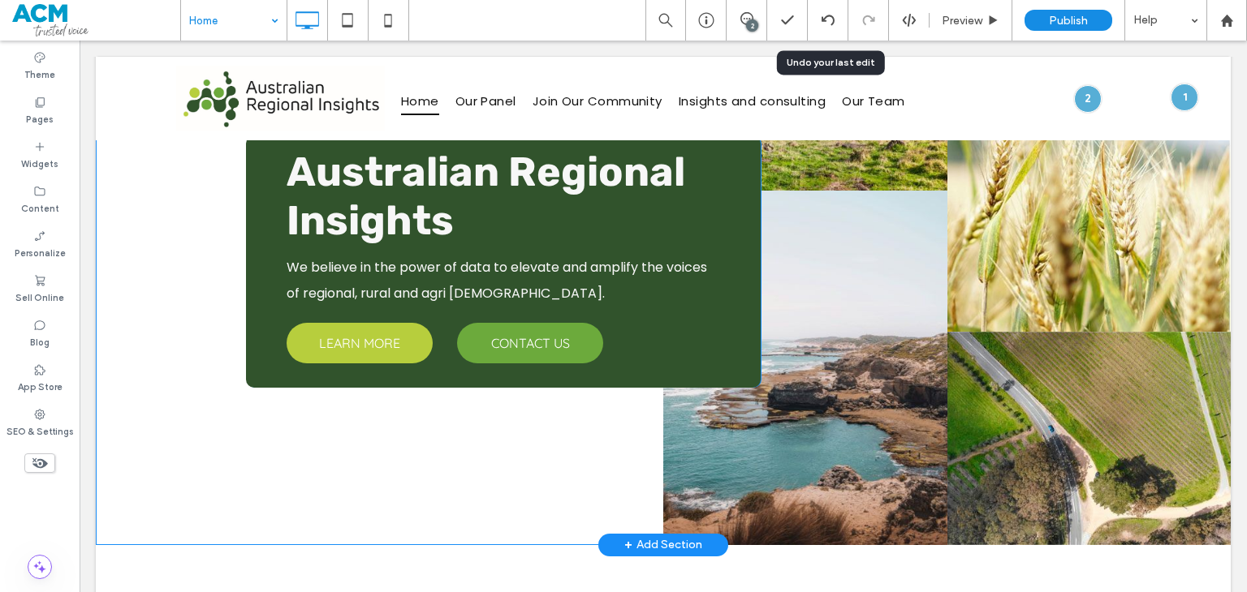
scroll to position [325, 0]
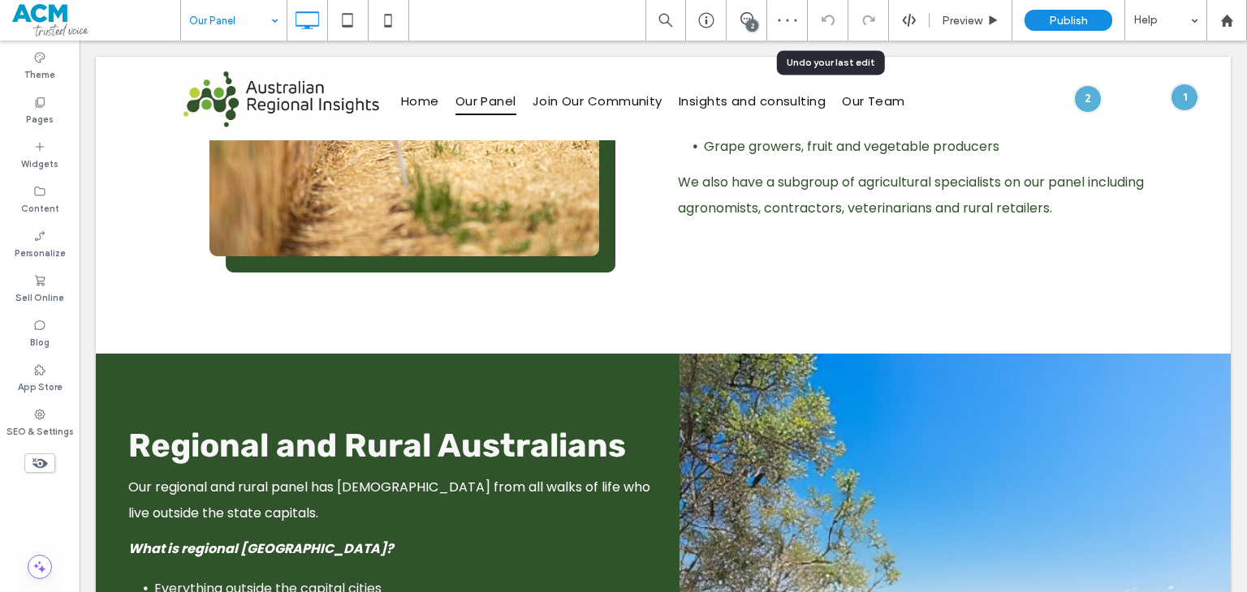
scroll to position [649, 0]
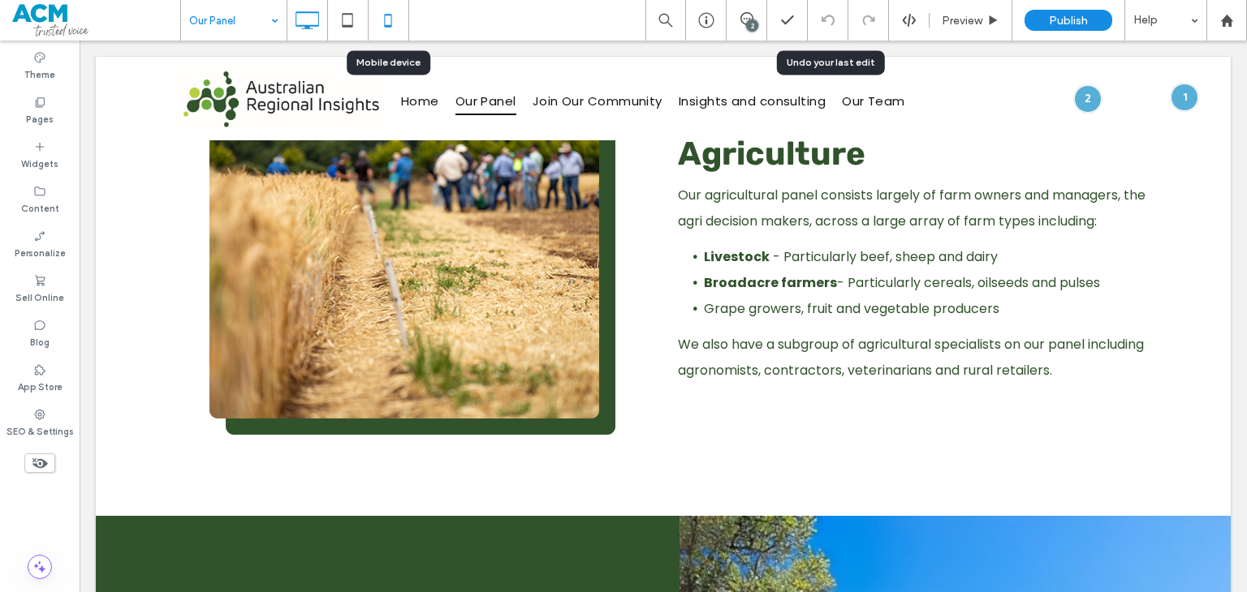
click at [390, 24] on icon at bounding box center [388, 20] width 32 height 32
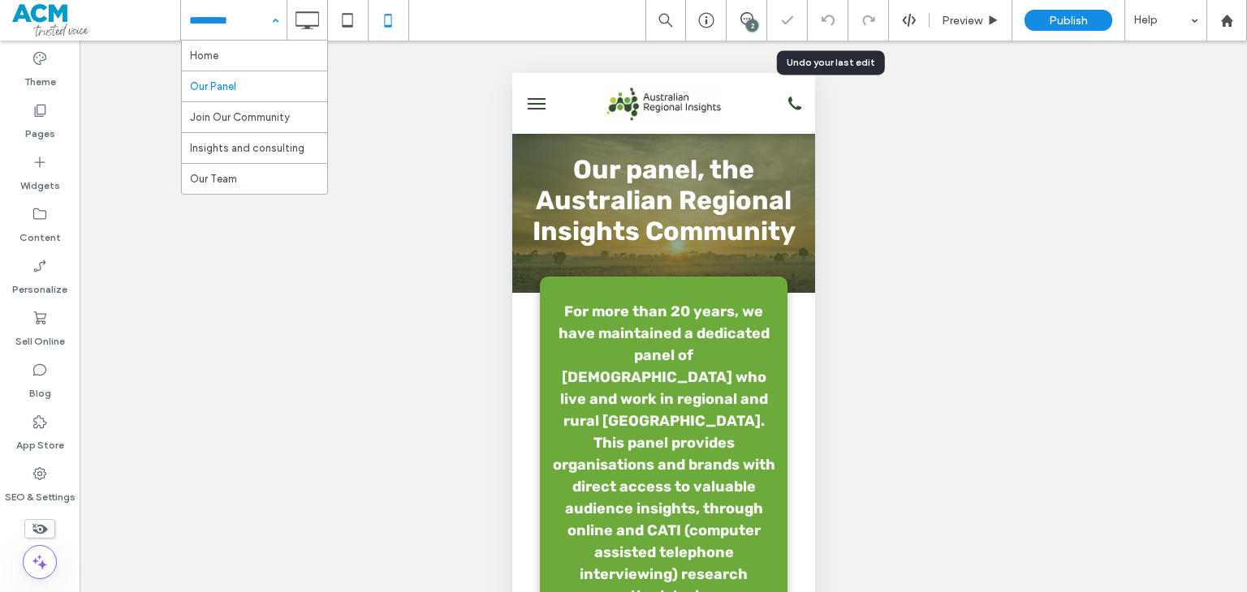
scroll to position [0, 0]
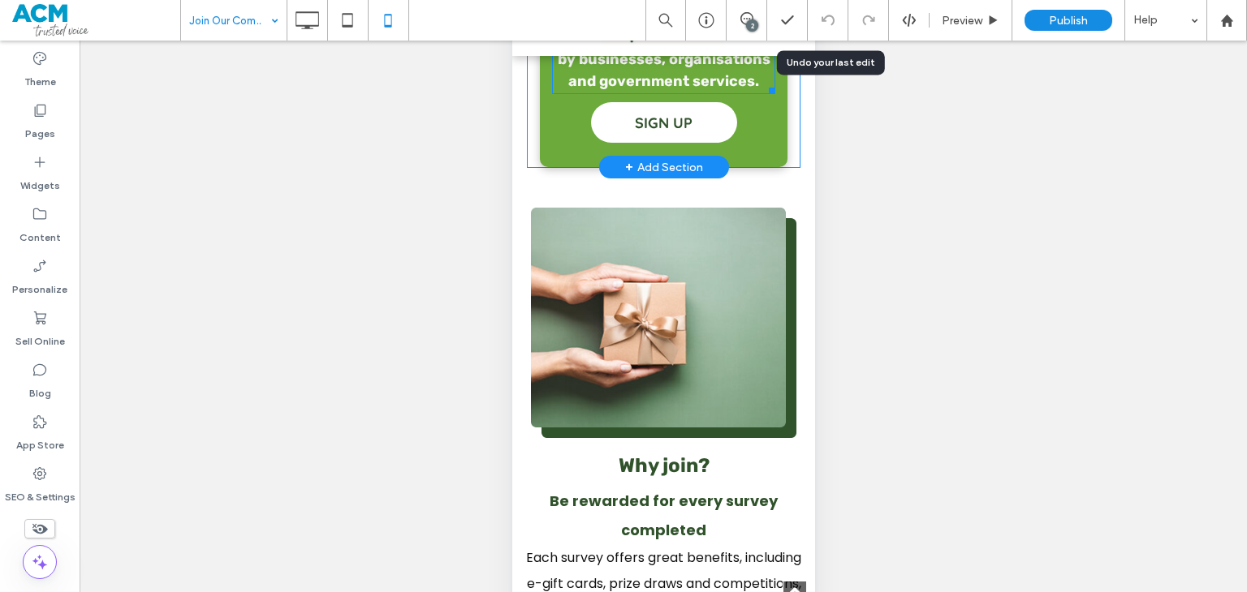
scroll to position [649, 0]
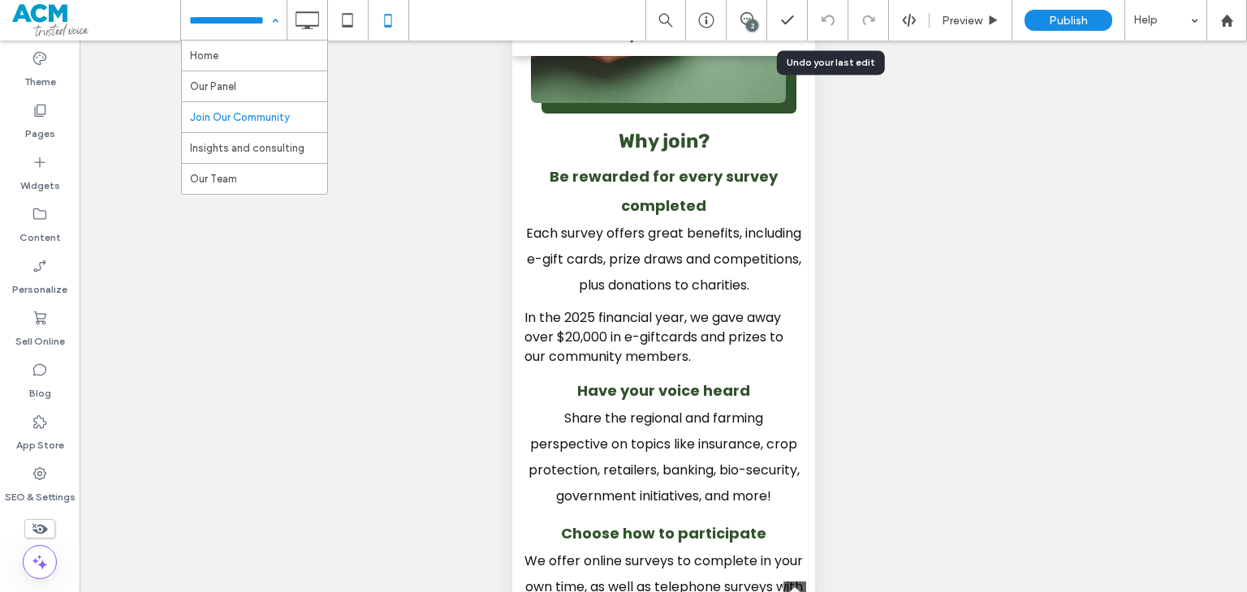
click at [250, 35] on input at bounding box center [229, 20] width 81 height 41
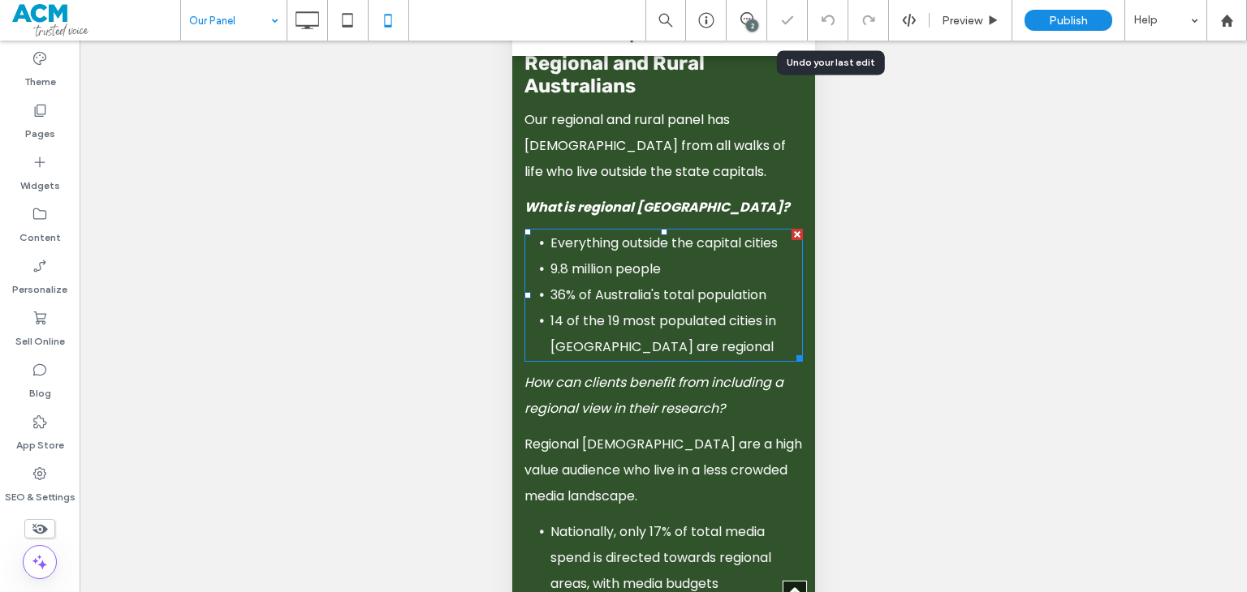
scroll to position [1299, 0]
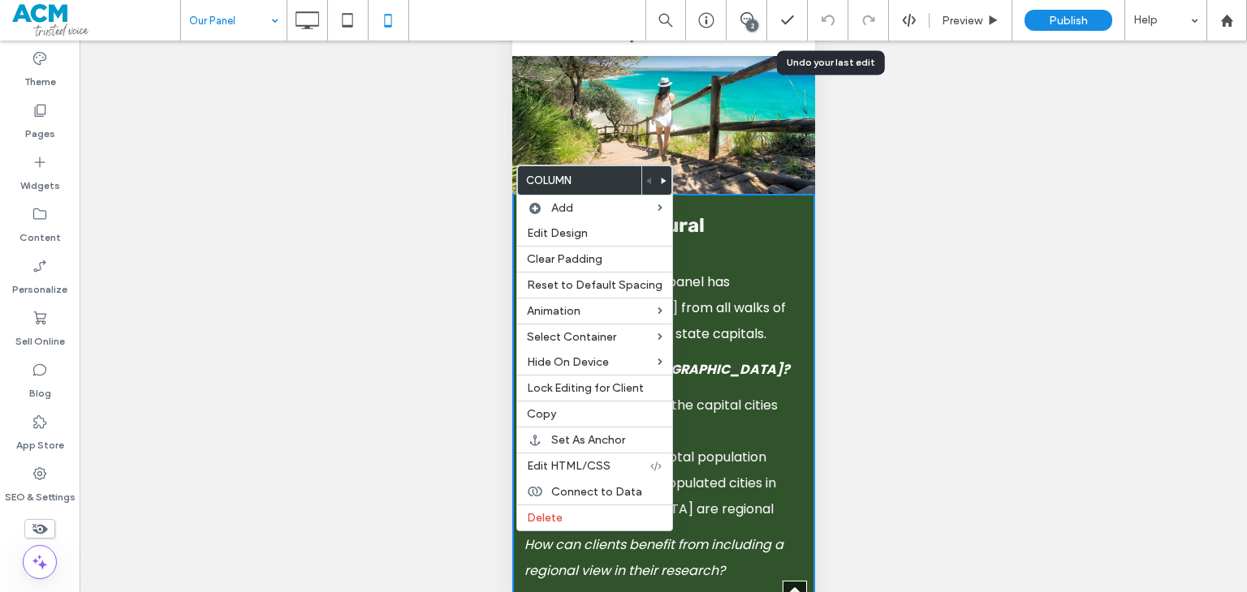
drag, startPoint x: 515, startPoint y: 160, endPoint x: 1029, endPoint y: 159, distance: 514.6
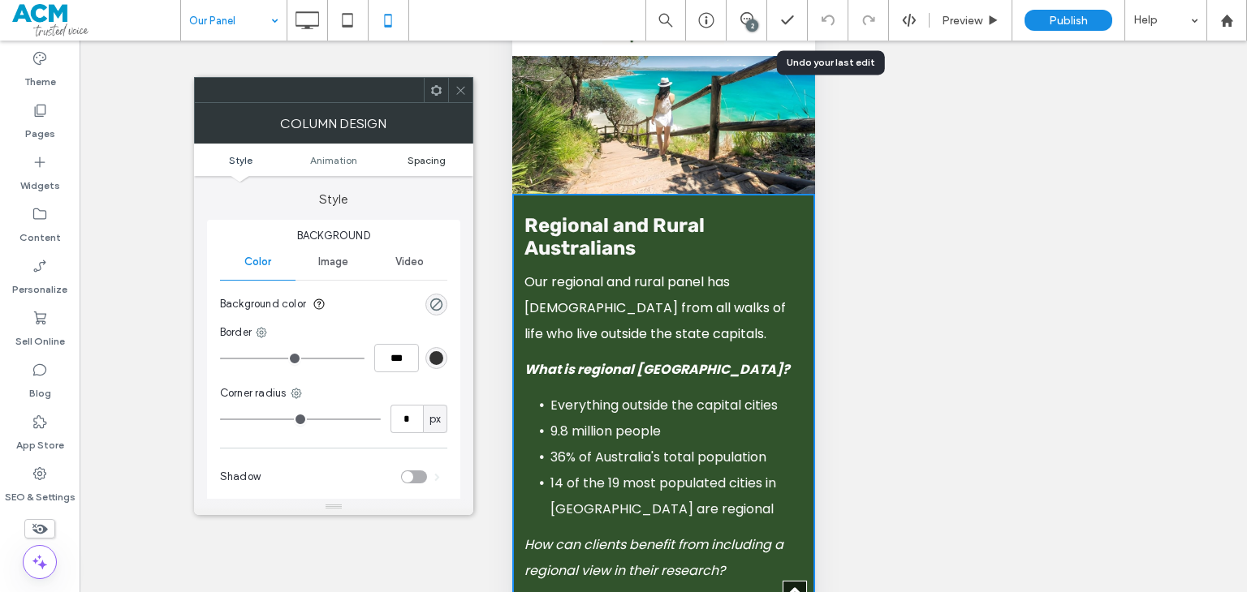
click at [431, 160] on span "Spacing" at bounding box center [426, 160] width 38 height 12
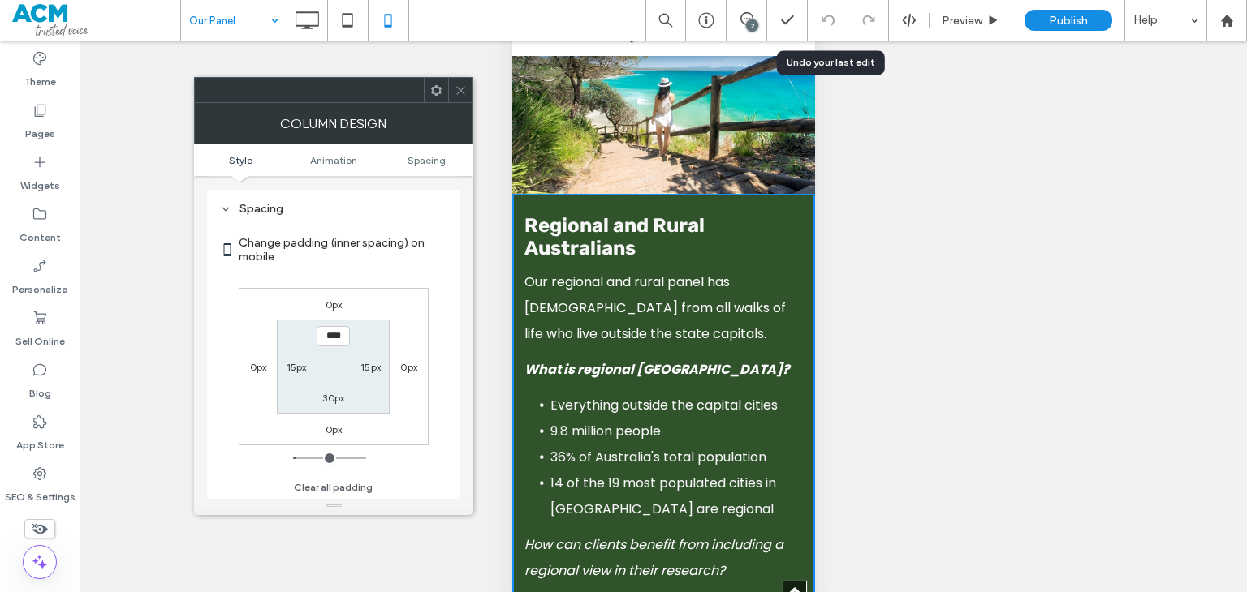
scroll to position [380, 0]
type input "****"
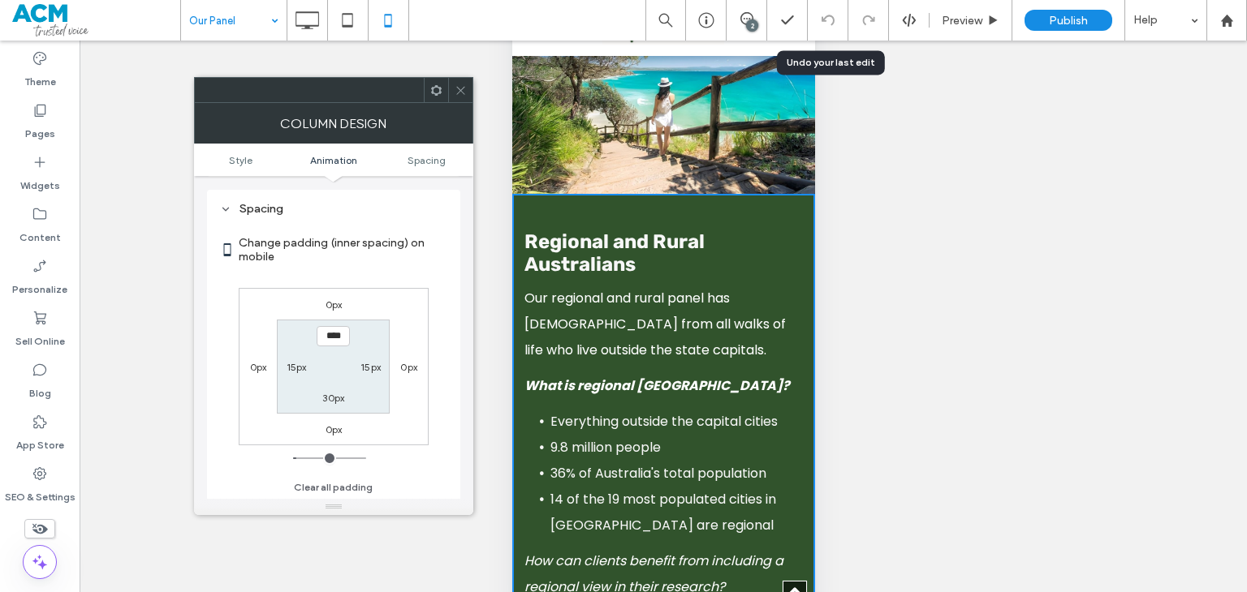
click at [330, 403] on section "**** 15px 30px 15px" at bounding box center [333, 366] width 113 height 93
click at [330, 403] on div "30px" at bounding box center [333, 398] width 22 height 16
click at [331, 400] on label "30px" at bounding box center [333, 398] width 22 height 12
type input "**"
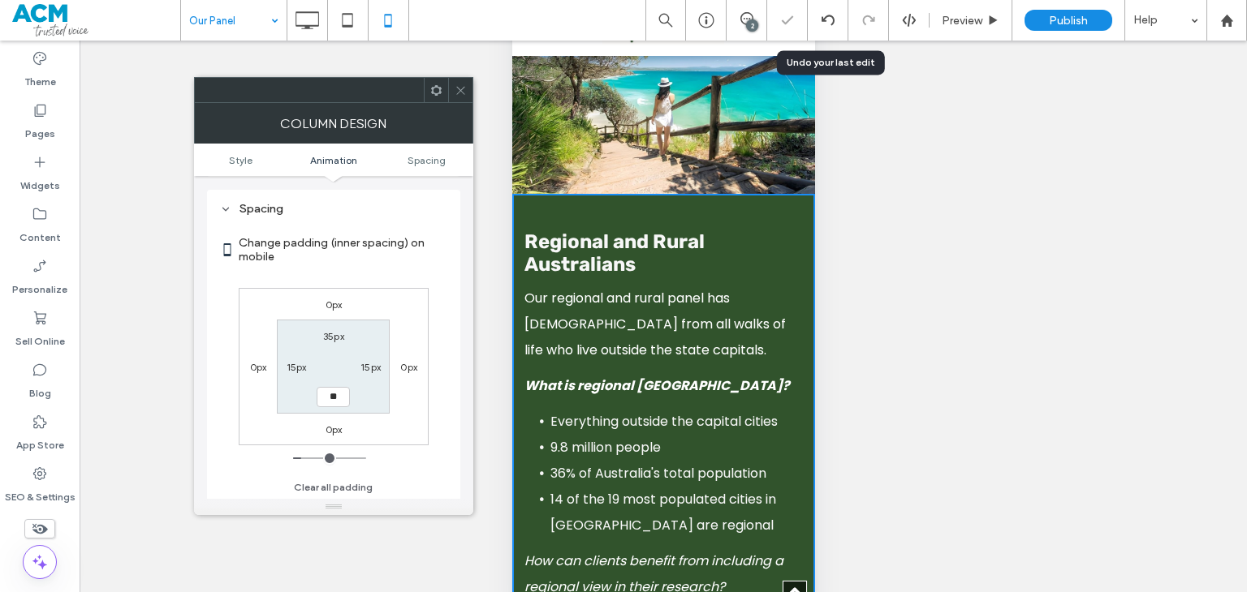
type input "**"
type input "****"
drag, startPoint x: 682, startPoint y: 149, endPoint x: 539, endPoint y: 192, distance: 149.2
click at [539, 592] on div at bounding box center [623, 592] width 1247 height 0
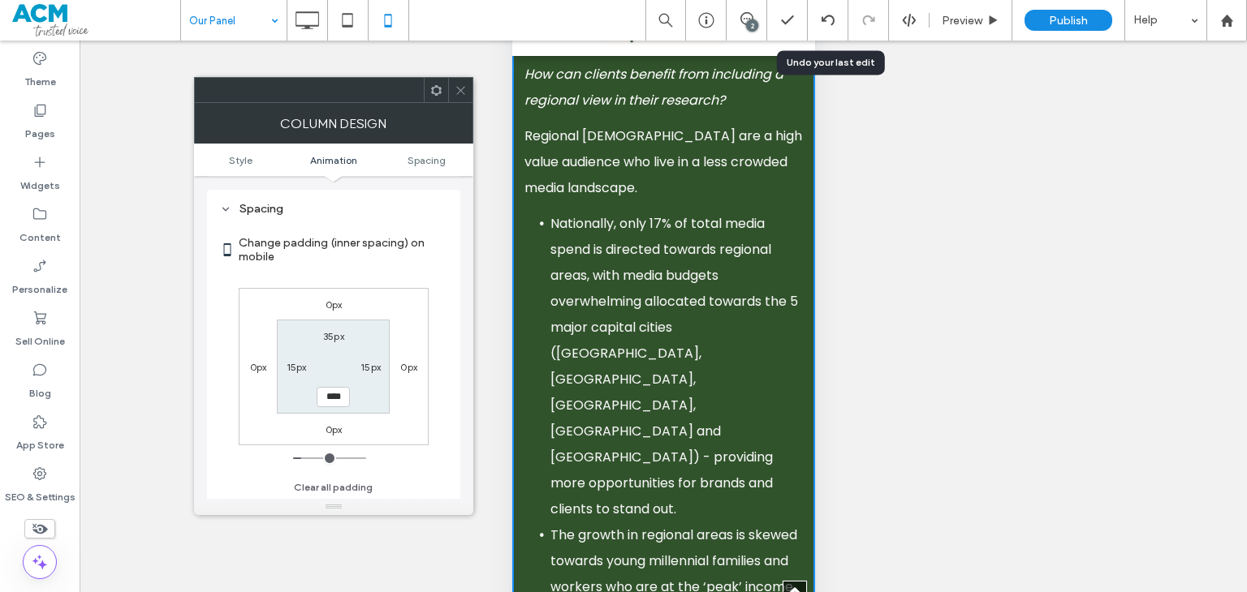
scroll to position [1948, 0]
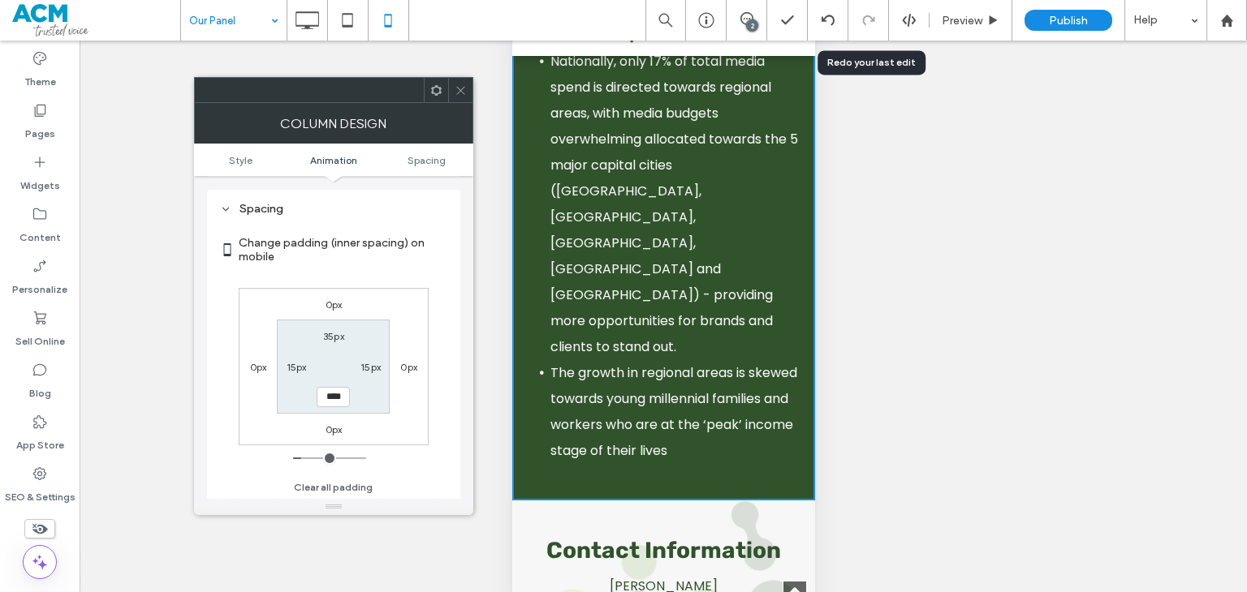
drag, startPoint x: 558, startPoint y: 336, endPoint x: 653, endPoint y: 381, distance: 104.2
click at [653, 592] on div at bounding box center [623, 592] width 1247 height 0
click at [466, 88] on icon at bounding box center [460, 90] width 12 height 12
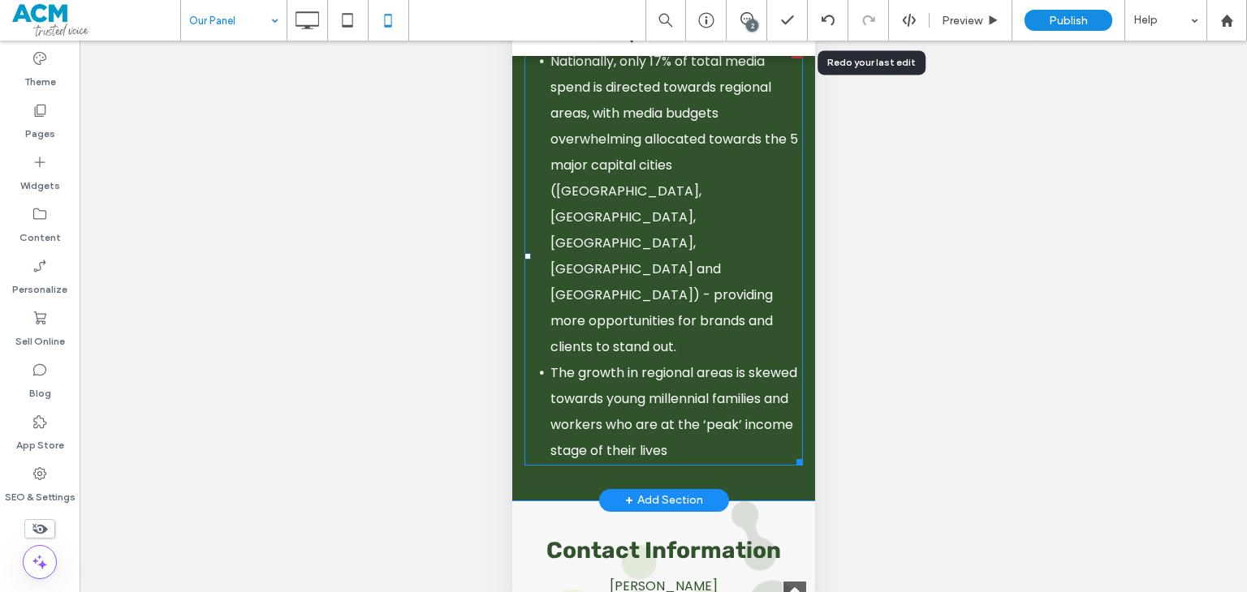
scroll to position [2272, 0]
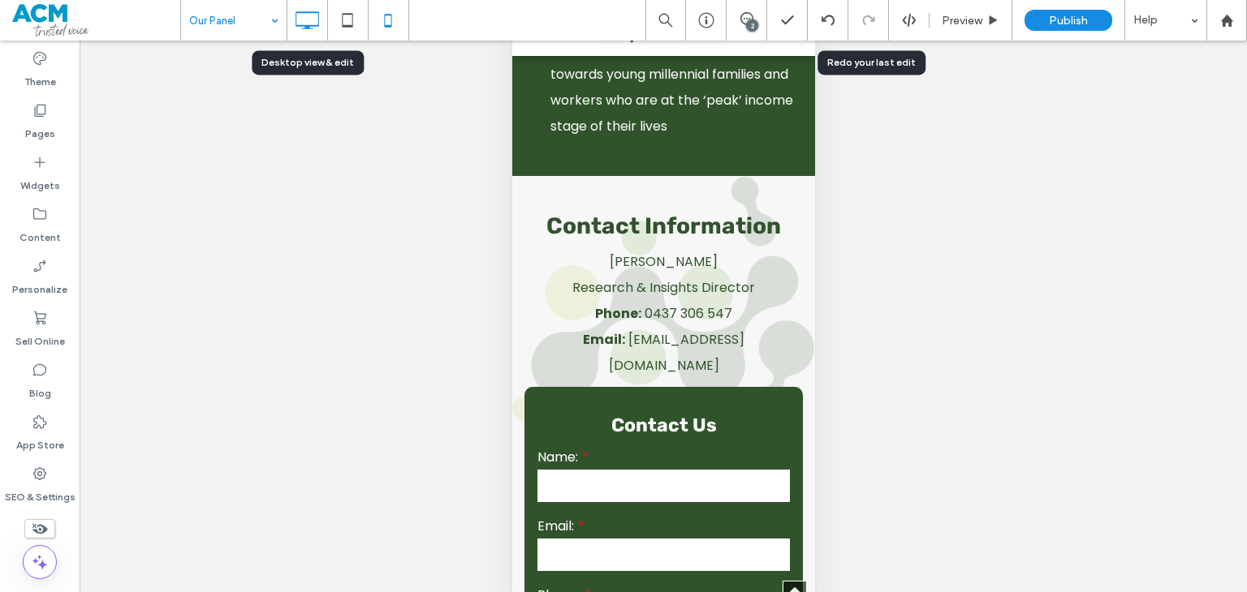
click at [308, 25] on use at bounding box center [307, 20] width 24 height 18
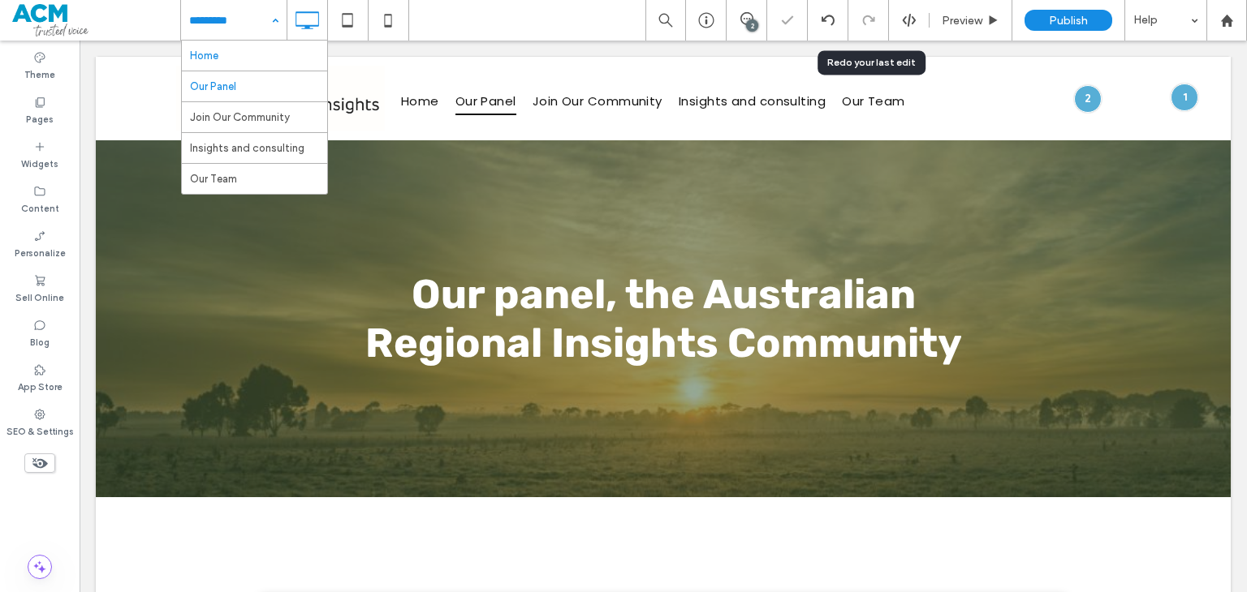
scroll to position [0, 0]
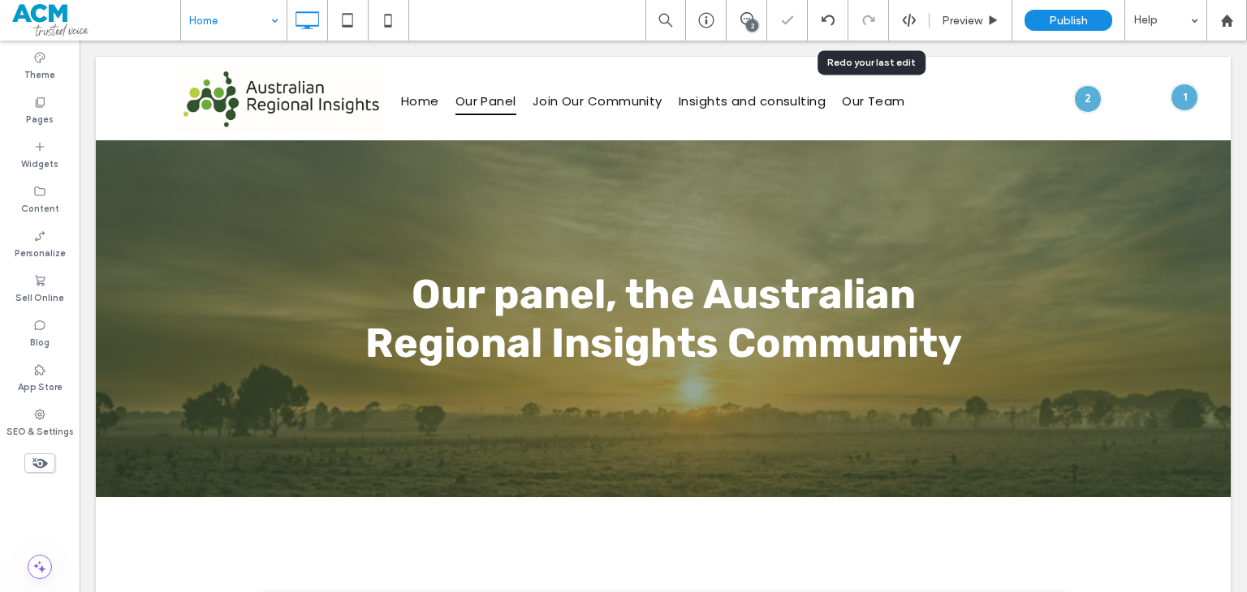
drag, startPoint x: 248, startPoint y: 53, endPoint x: 324, endPoint y: 7, distance: 88.1
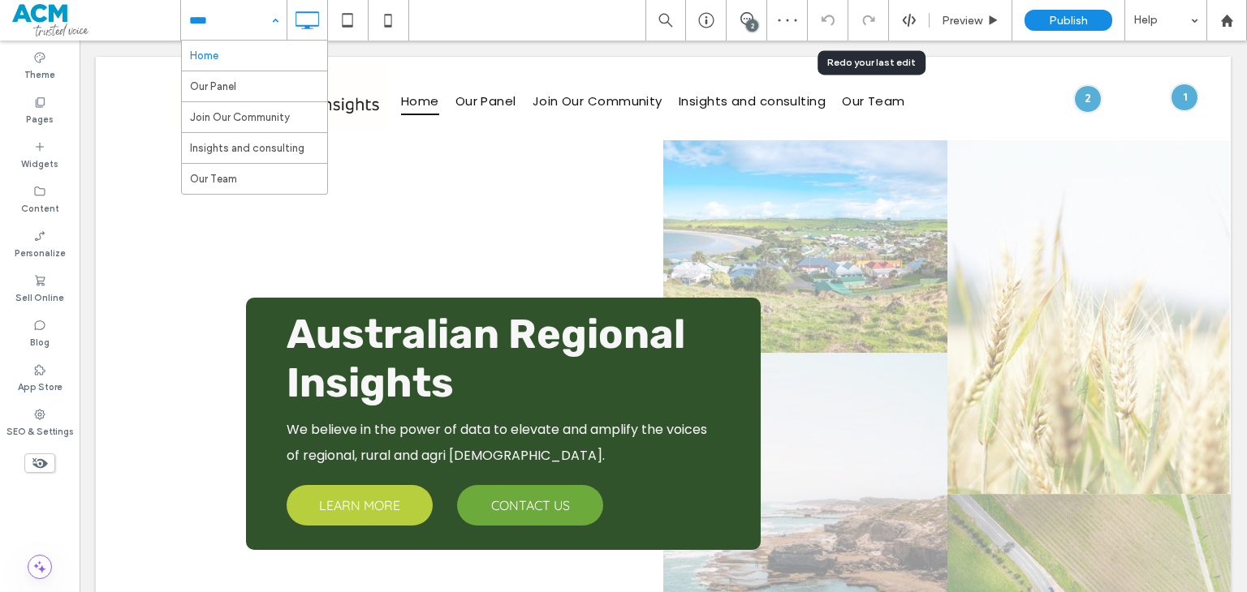
click at [279, 27] on div "Home Our Panel Join Our Community Insights and consulting Our Team" at bounding box center [234, 20] width 106 height 41
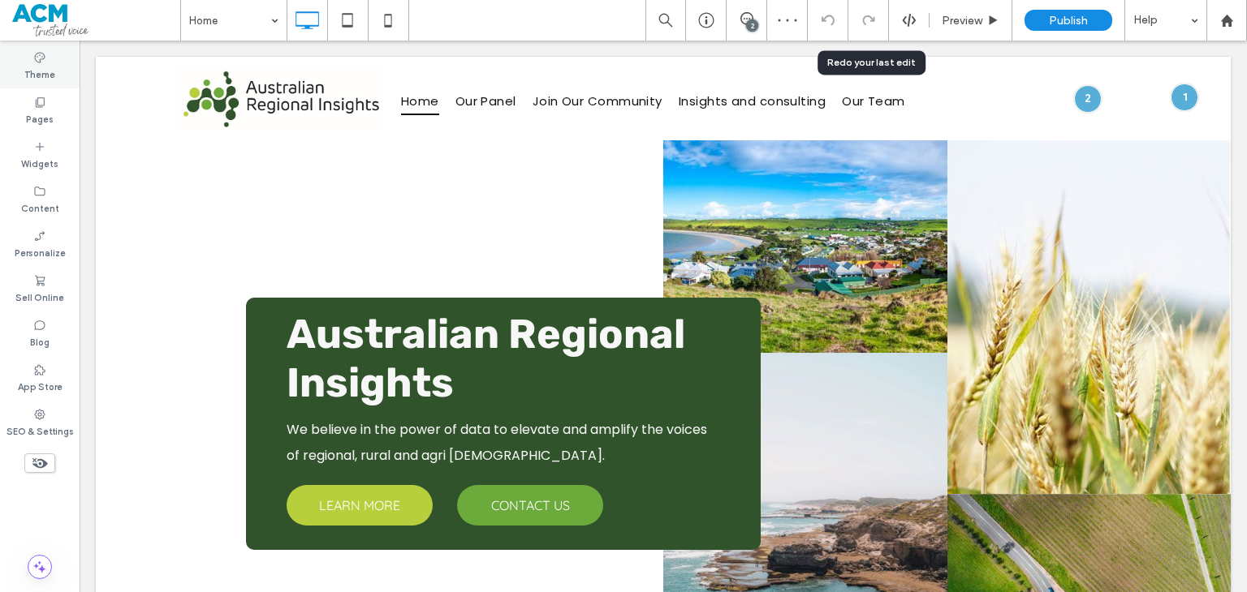
click at [58, 66] on div "Theme" at bounding box center [40, 66] width 80 height 45
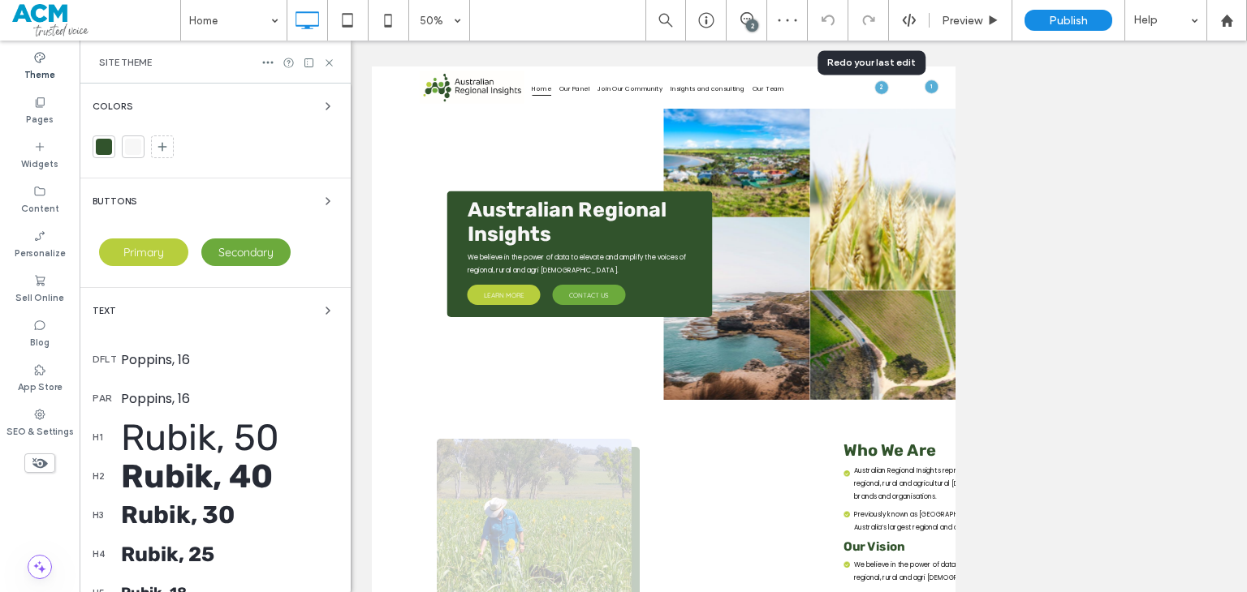
click at [58, 66] on div "Theme" at bounding box center [40, 66] width 80 height 45
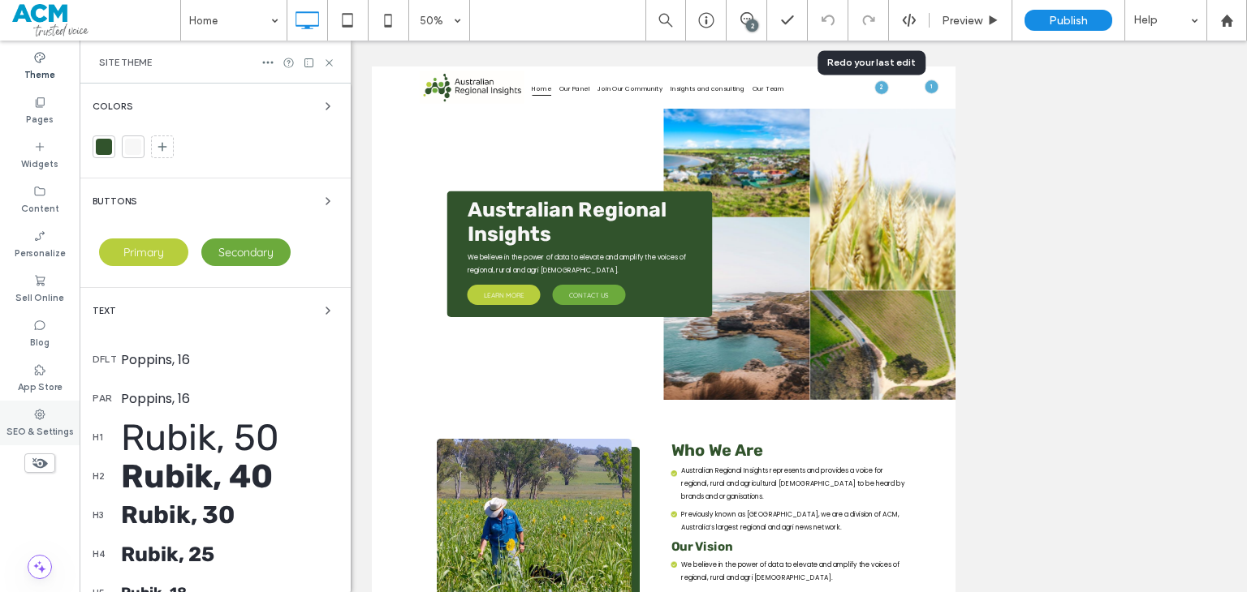
click at [41, 424] on label "SEO & Settings" at bounding box center [39, 430] width 67 height 18
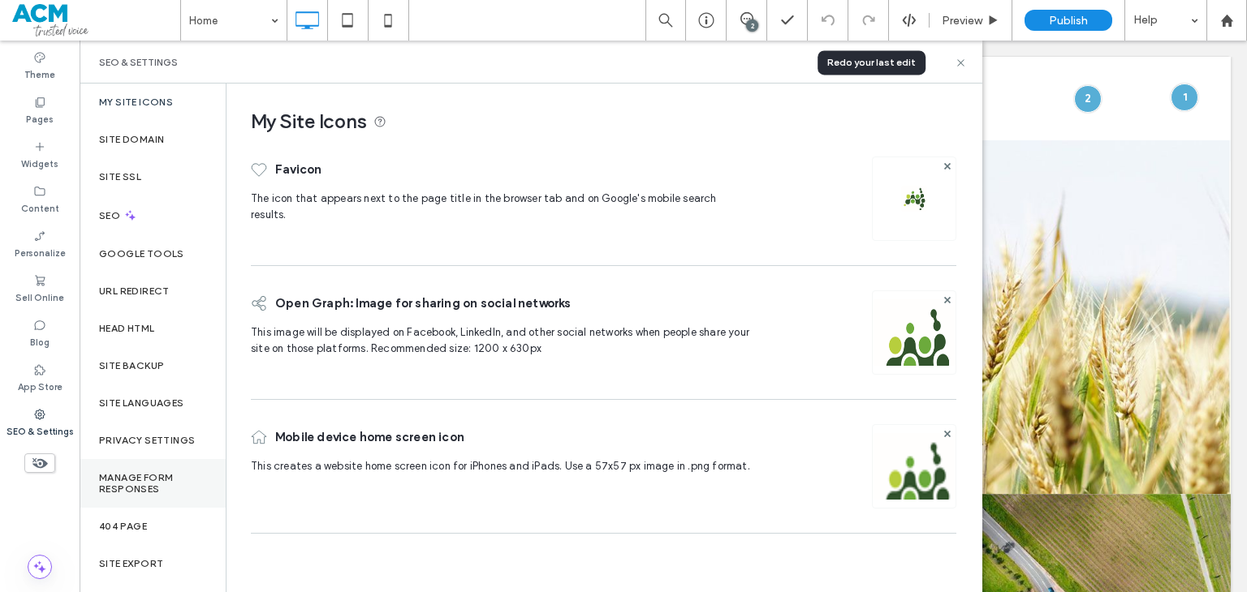
scroll to position [39, 0]
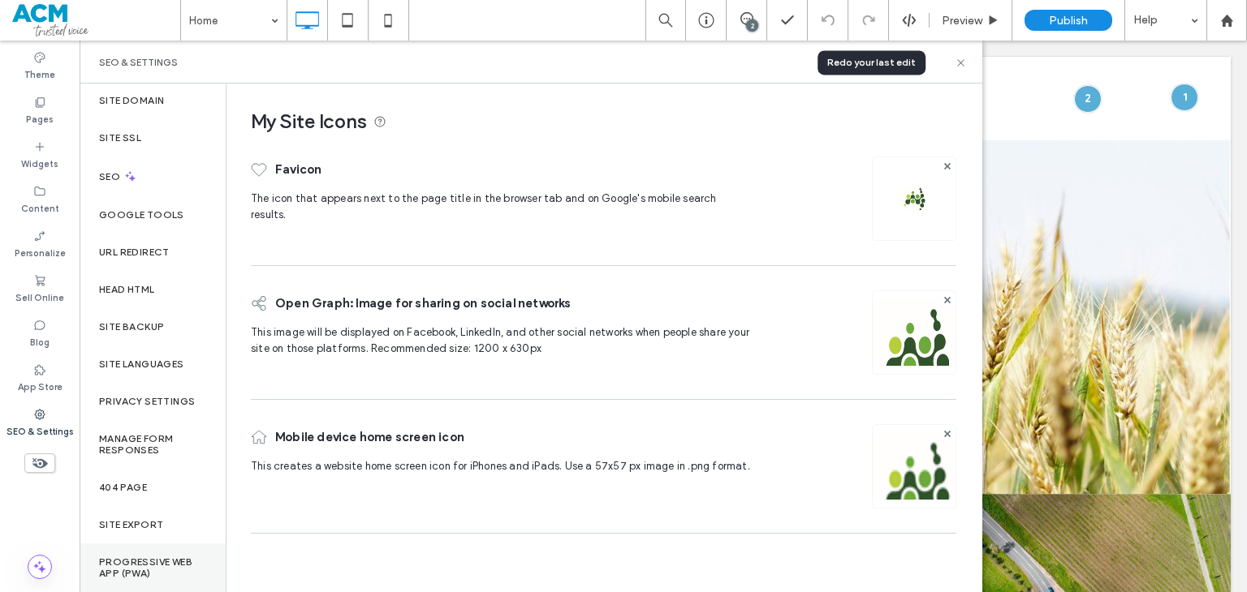
click at [175, 557] on label "Progressive Web App (PWA)" at bounding box center [152, 568] width 107 height 23
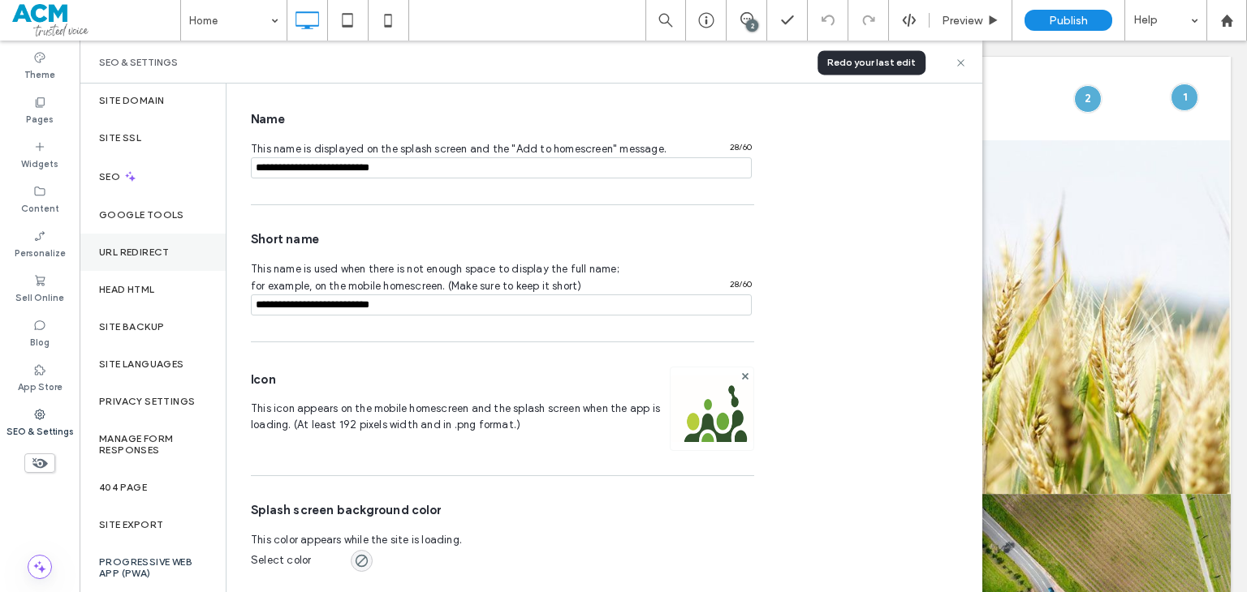
scroll to position [0, 0]
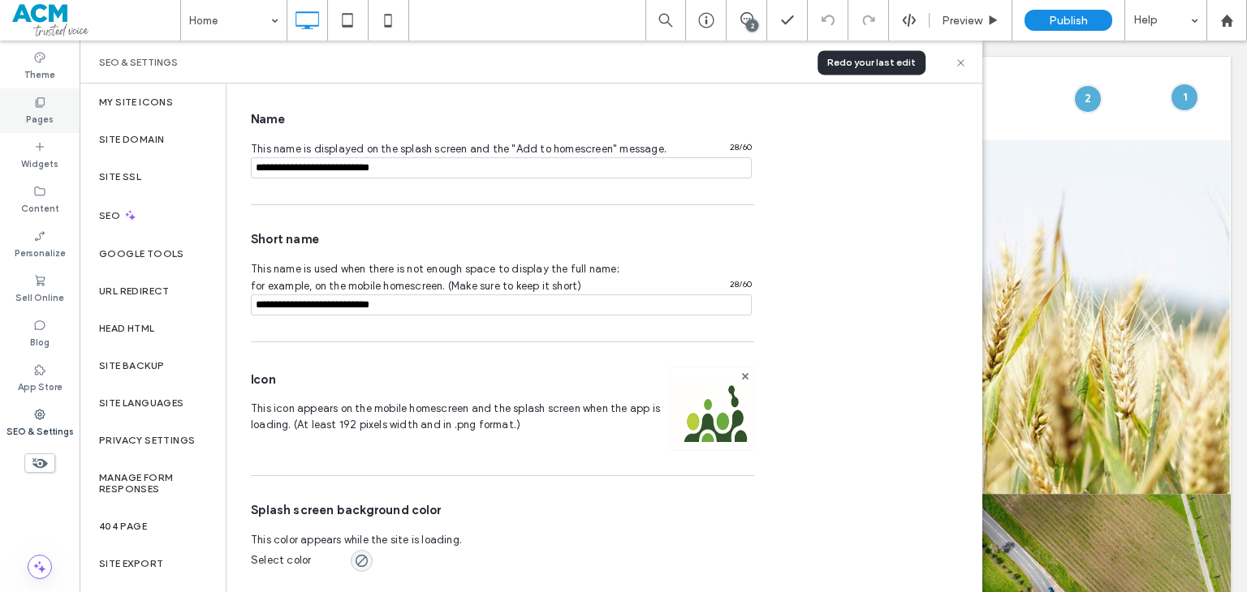
click at [57, 118] on div "Pages" at bounding box center [40, 110] width 80 height 45
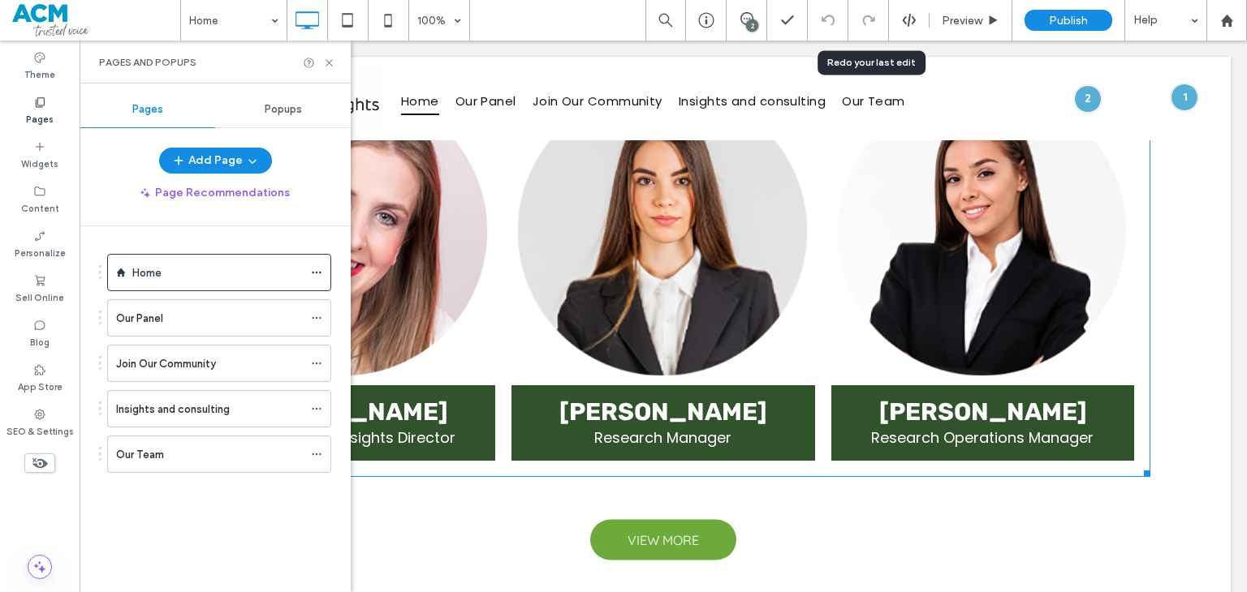
scroll to position [2607, 0]
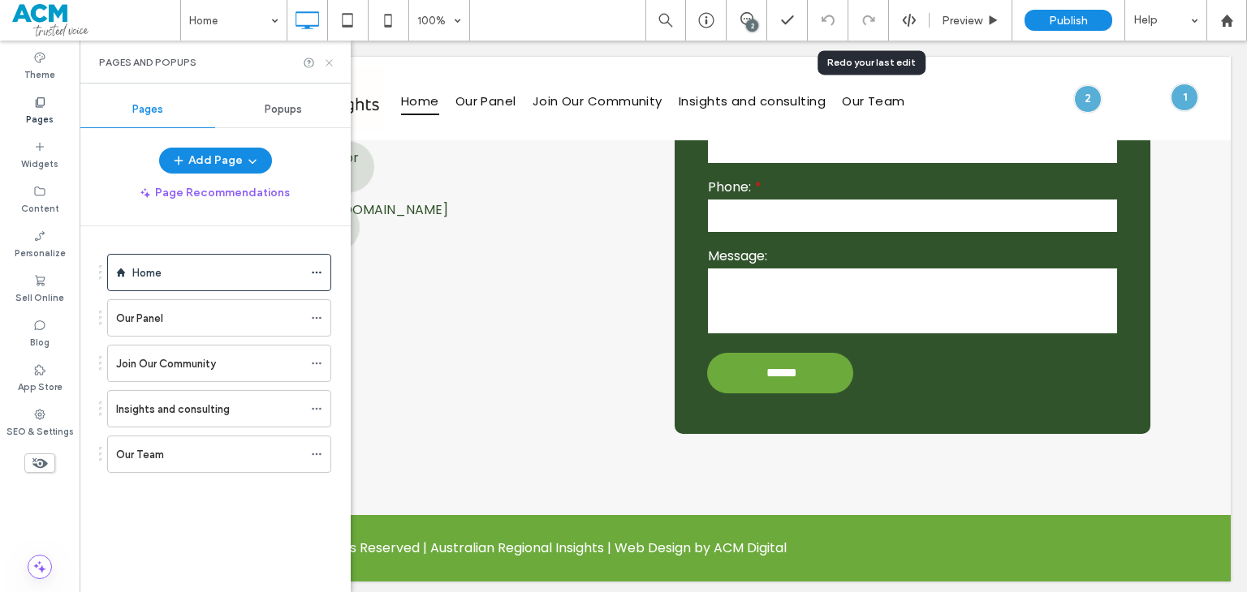
drag, startPoint x: 330, startPoint y: 60, endPoint x: 261, endPoint y: 219, distance: 173.4
click at [330, 60] on icon at bounding box center [329, 63] width 12 height 12
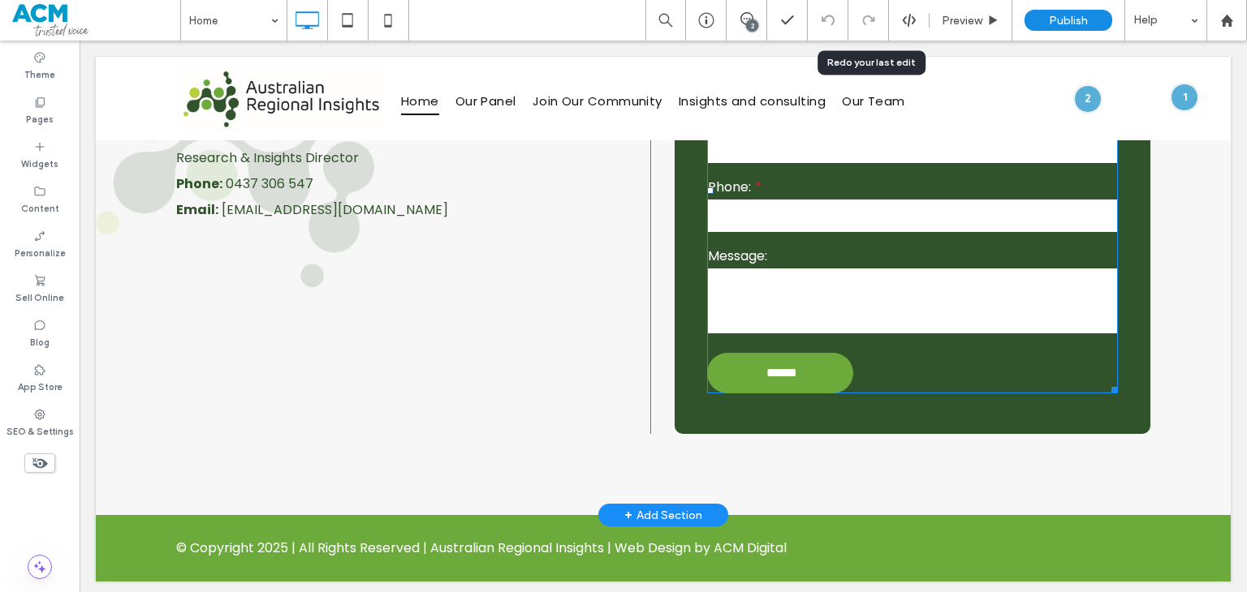
drag, startPoint x: 788, startPoint y: 303, endPoint x: 770, endPoint y: 303, distance: 17.9
click at [788, 303] on textarea at bounding box center [912, 301] width 409 height 65
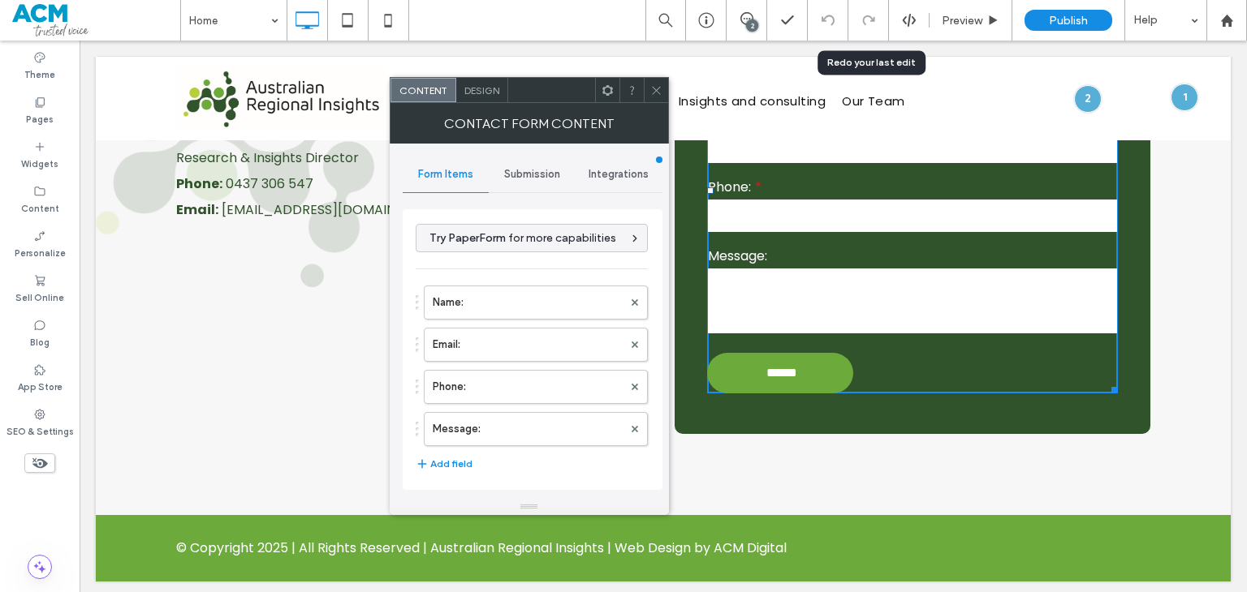
click at [527, 175] on span "Submission" at bounding box center [532, 174] width 56 height 13
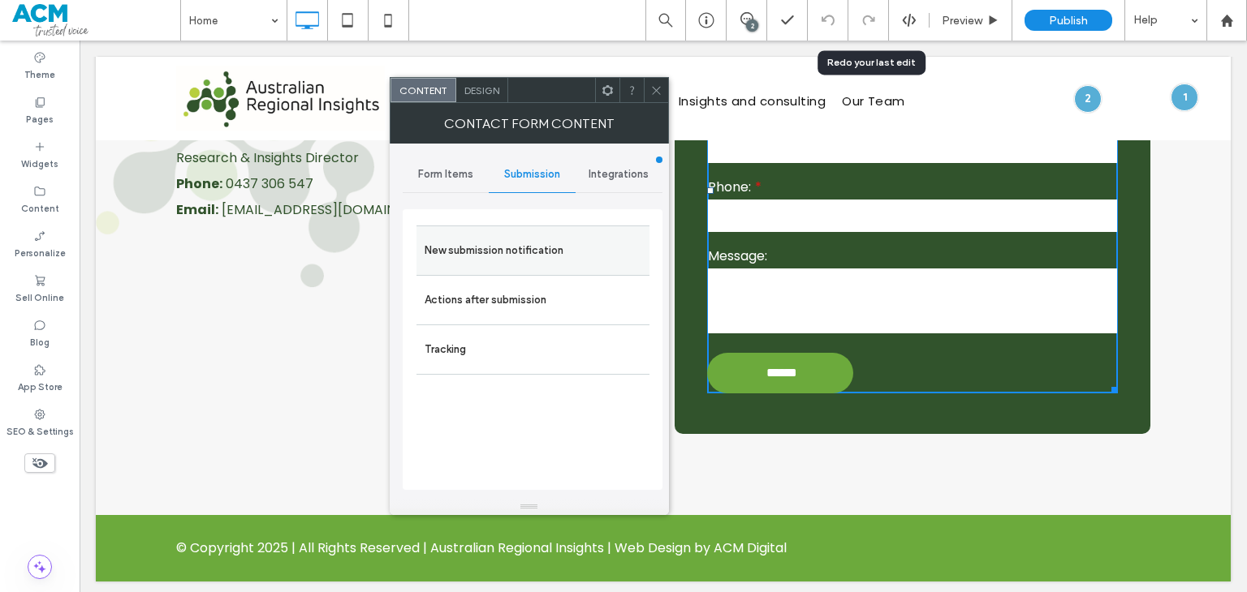
drag, startPoint x: 513, startPoint y: 256, endPoint x: 523, endPoint y: 267, distance: 14.4
click at [513, 256] on label "New submission notification" at bounding box center [532, 251] width 217 height 32
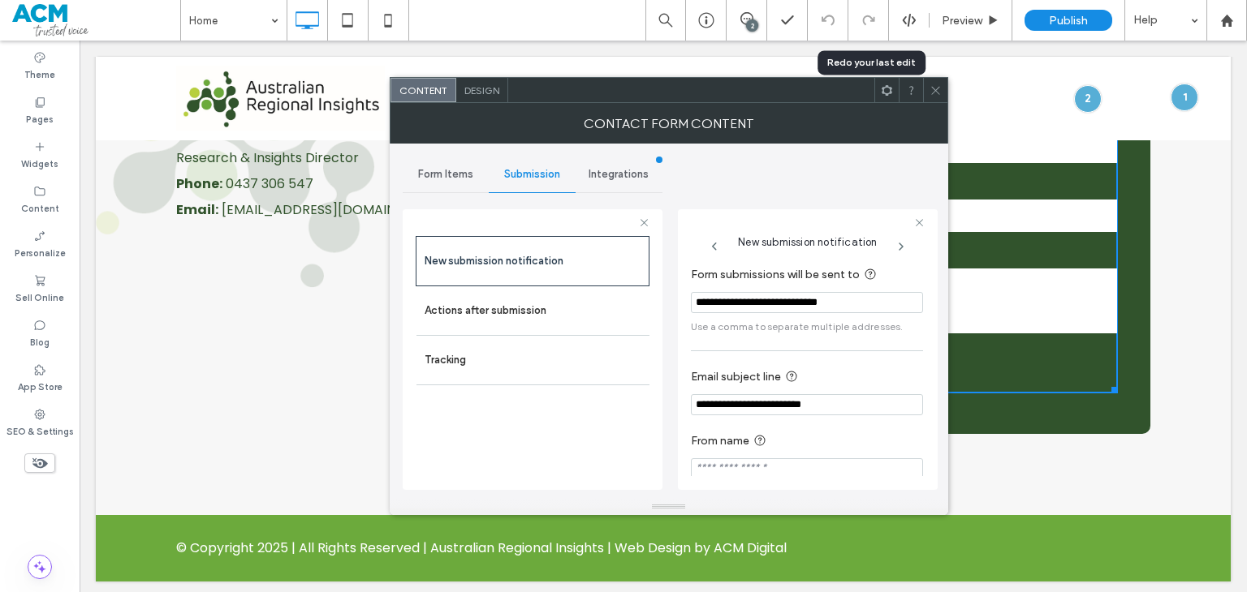
click at [875, 305] on input "**********" at bounding box center [807, 302] width 232 height 21
click at [712, 23] on icon at bounding box center [706, 20] width 16 height 16
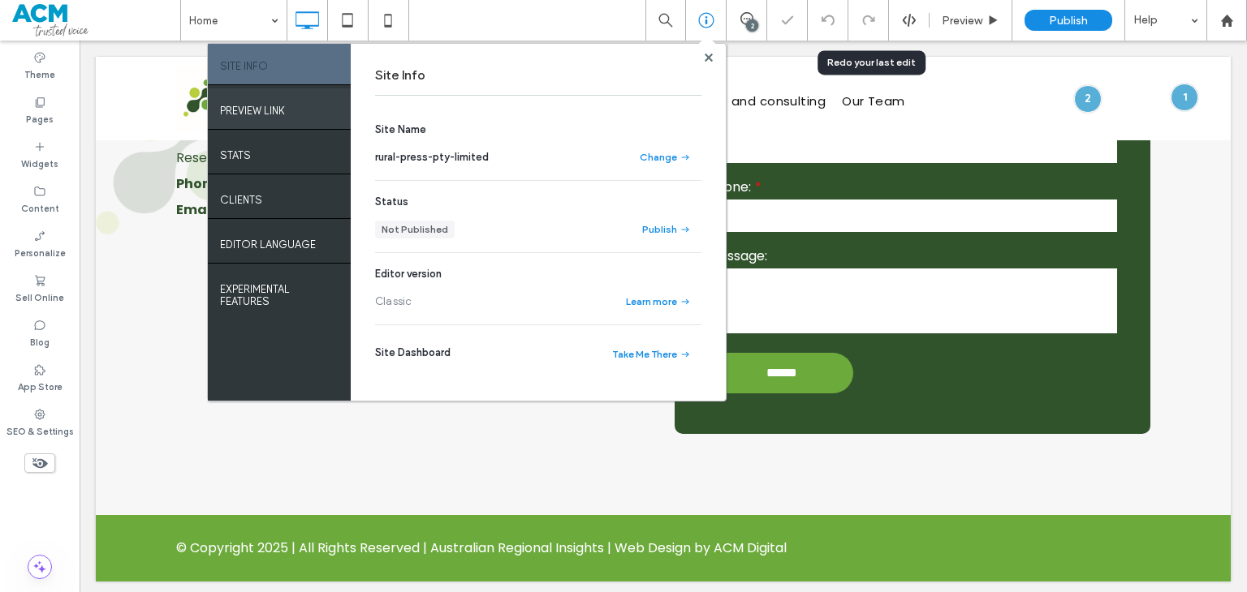
click at [299, 111] on div "PREVIEW LINK" at bounding box center [279, 108] width 143 height 41
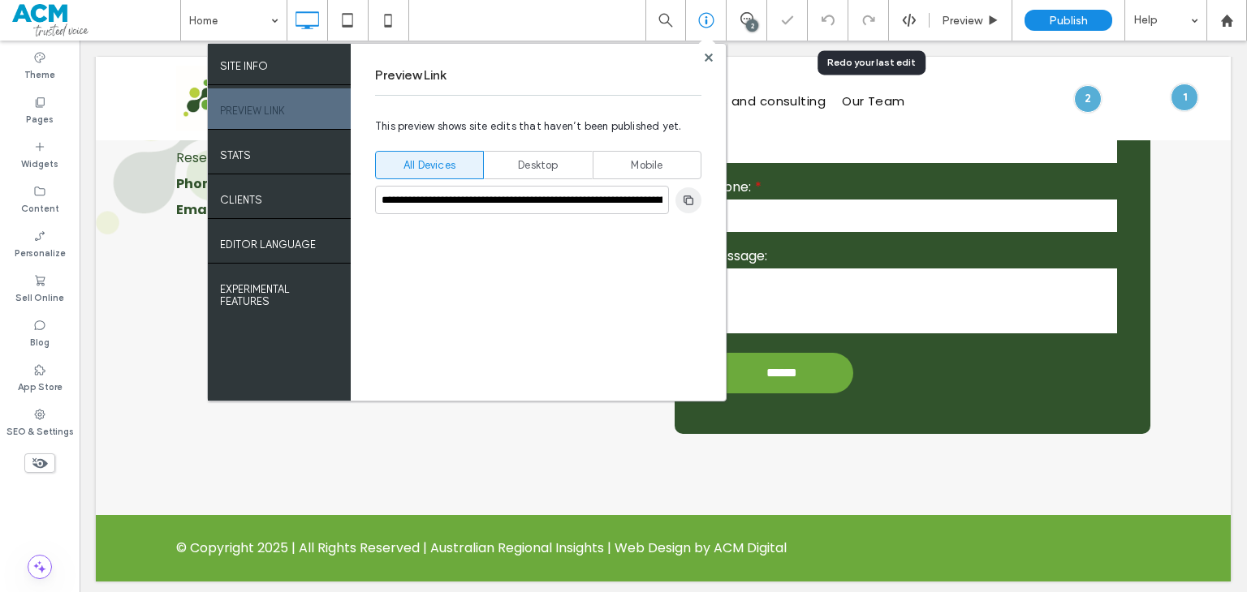
click at [685, 200] on use "button" at bounding box center [688, 200] width 10 height 10
click at [701, 59] on div "Preview Link" at bounding box center [538, 76] width 326 height 40
click at [713, 62] on div at bounding box center [708, 57] width 12 height 12
click at [711, 61] on use at bounding box center [708, 57] width 8 height 8
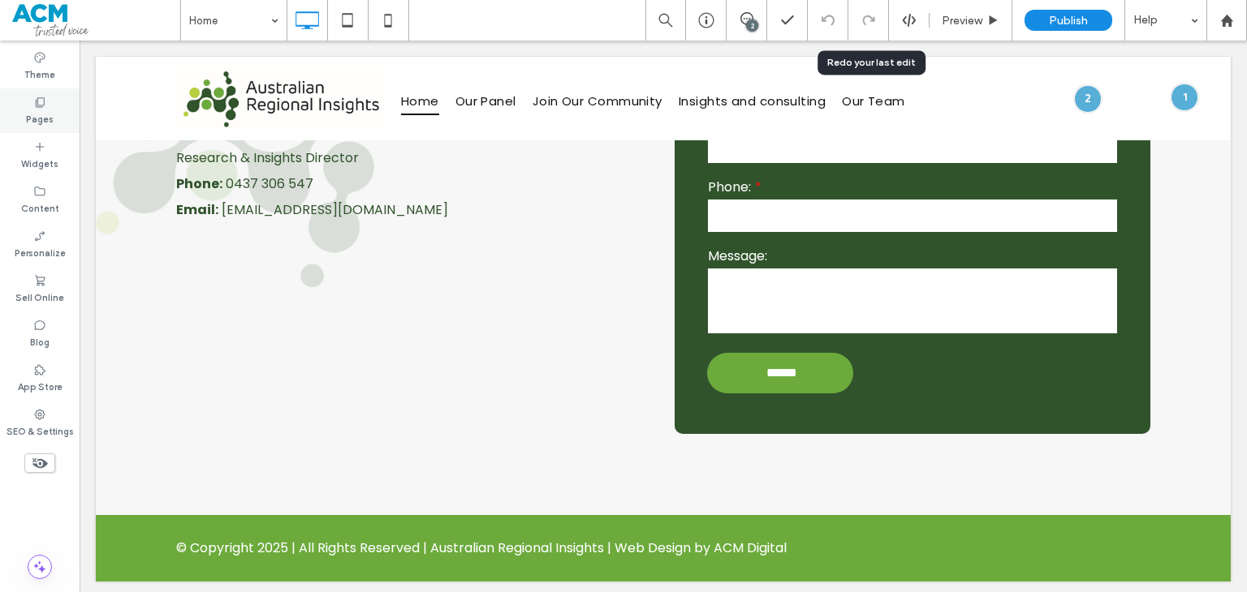
click at [16, 120] on div "Pages" at bounding box center [40, 110] width 80 height 45
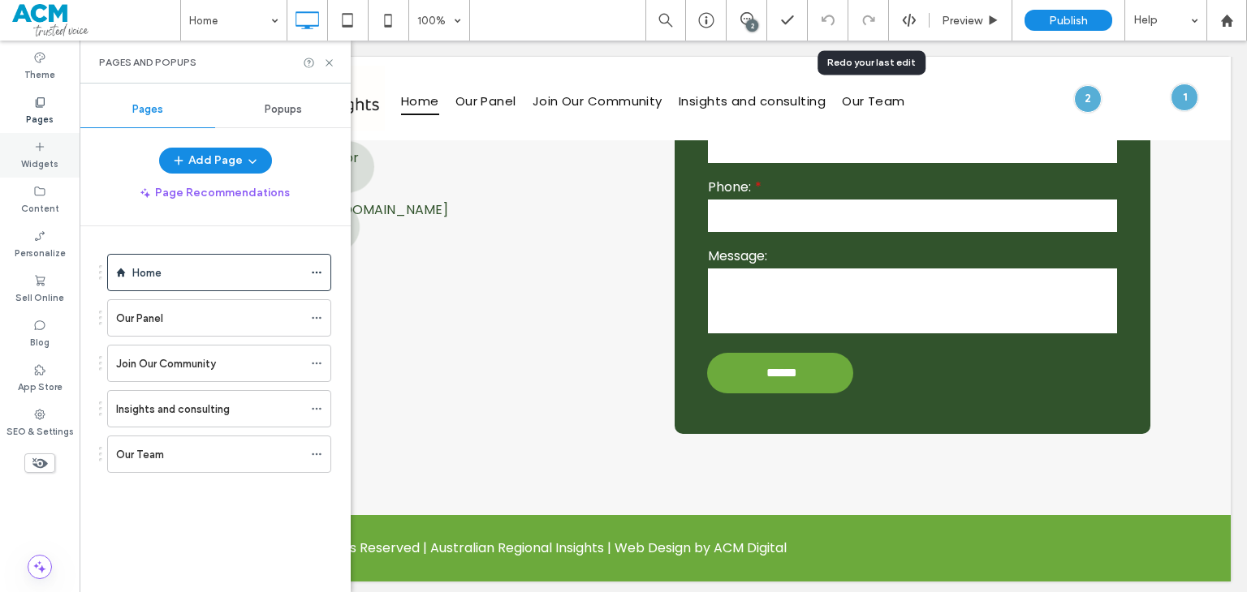
click at [55, 133] on div "Widgets" at bounding box center [40, 155] width 80 height 45
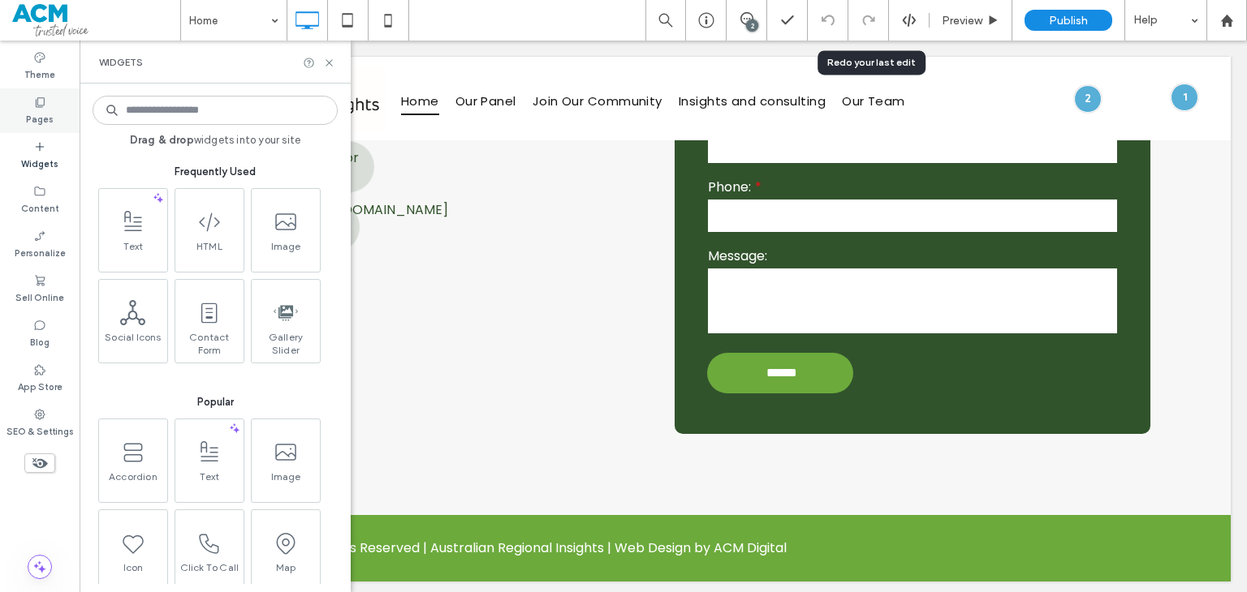
click at [56, 127] on div "Pages" at bounding box center [40, 110] width 80 height 45
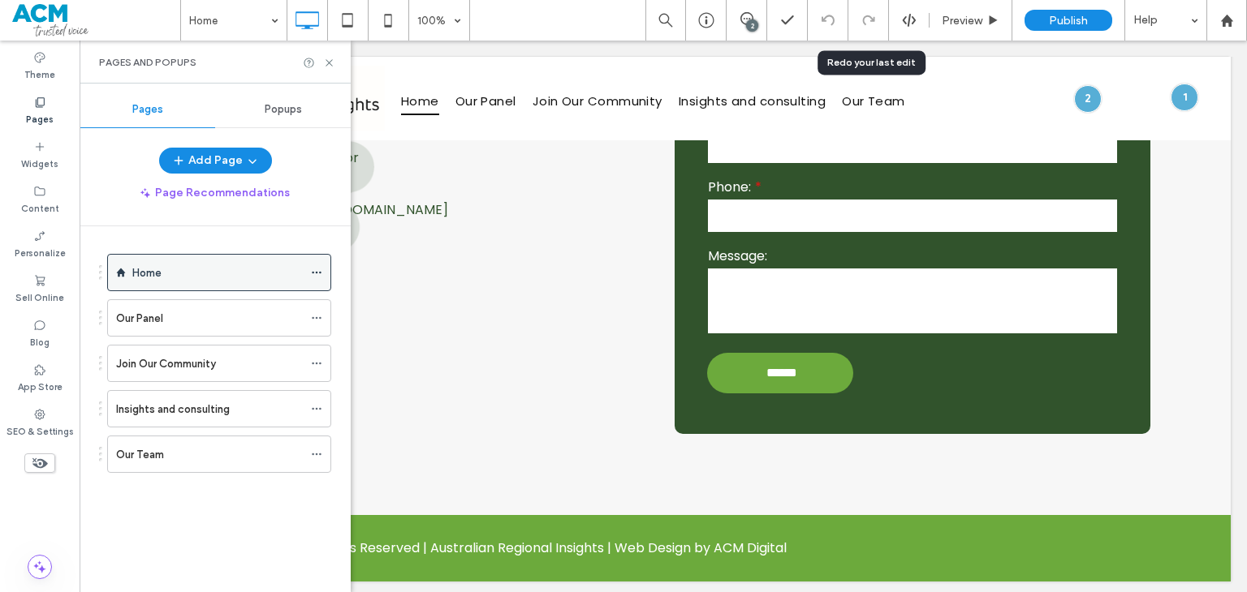
click at [318, 267] on icon at bounding box center [316, 272] width 11 height 11
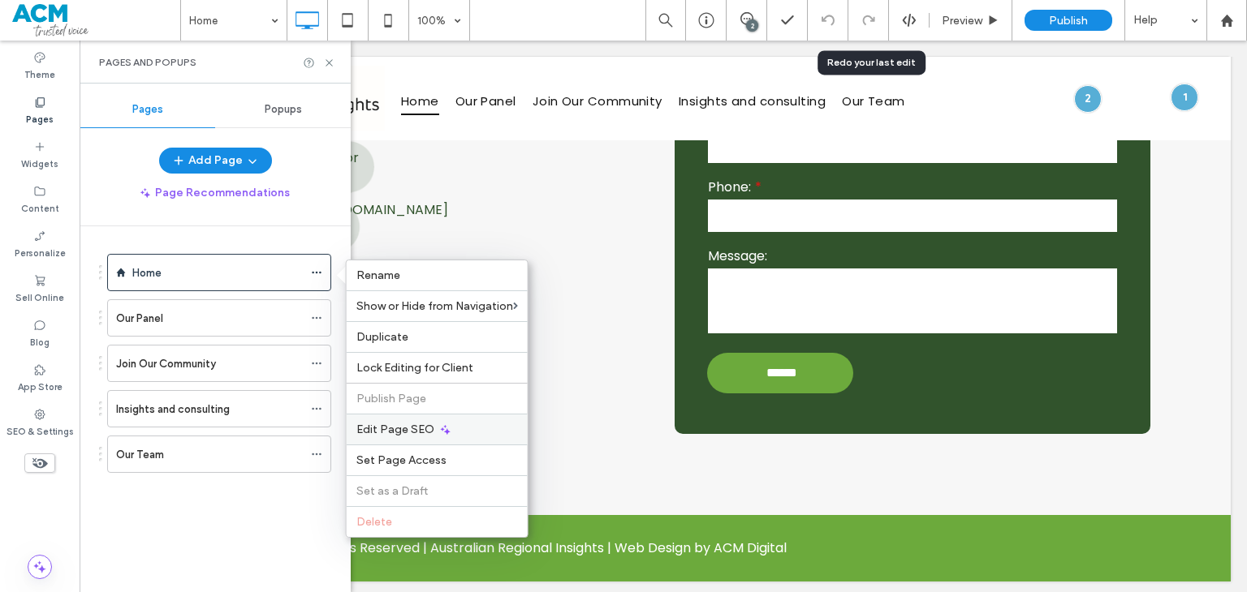
click at [409, 427] on span "Edit Page SEO" at bounding box center [395, 430] width 78 height 14
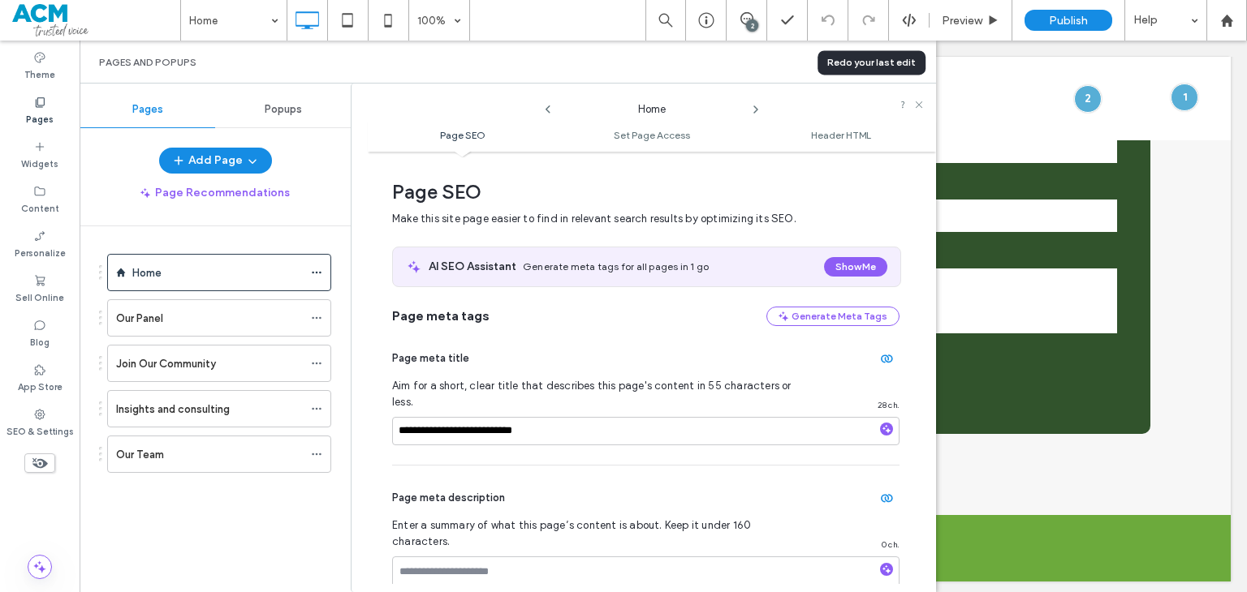
scroll to position [8, 0]
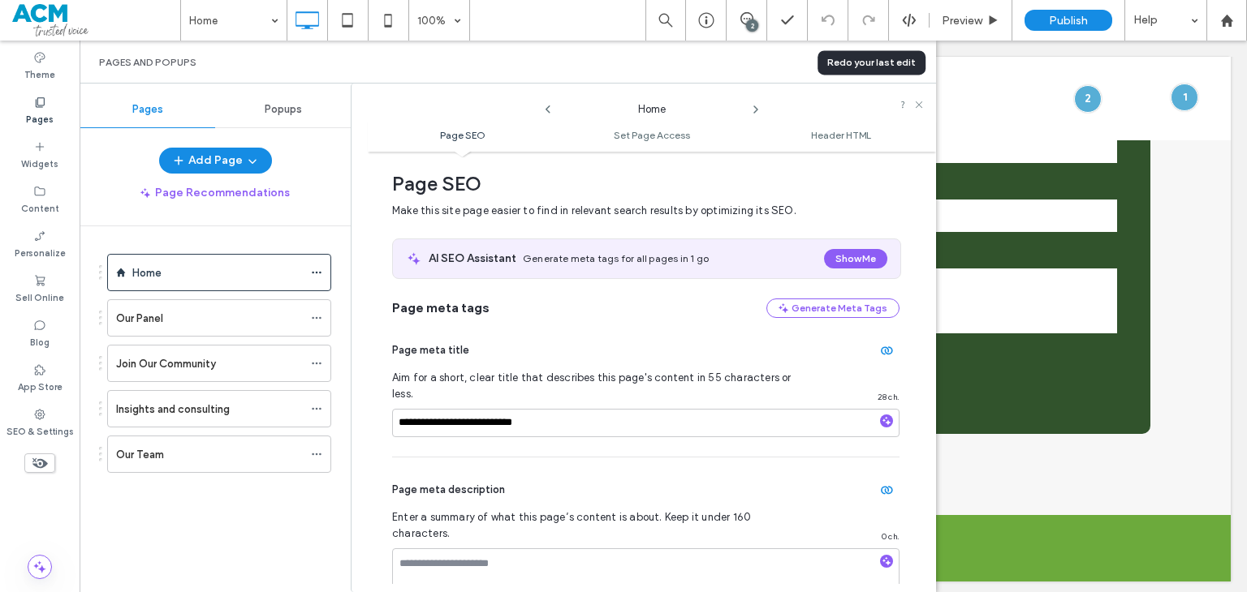
click at [753, 107] on icon at bounding box center [755, 109] width 13 height 13
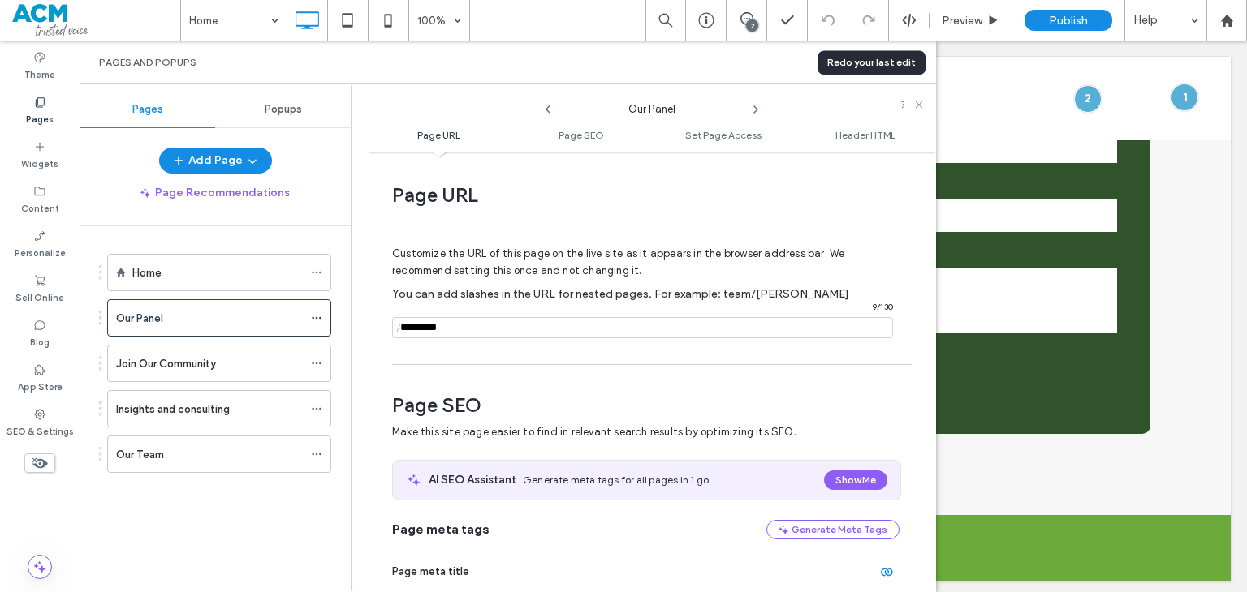
click at [754, 110] on icon at bounding box center [755, 109] width 13 height 13
click at [758, 110] on icon at bounding box center [755, 109] width 13 height 13
click at [756, 111] on icon at bounding box center [755, 109] width 13 height 13
click at [911, 64] on icon at bounding box center [914, 63] width 12 height 12
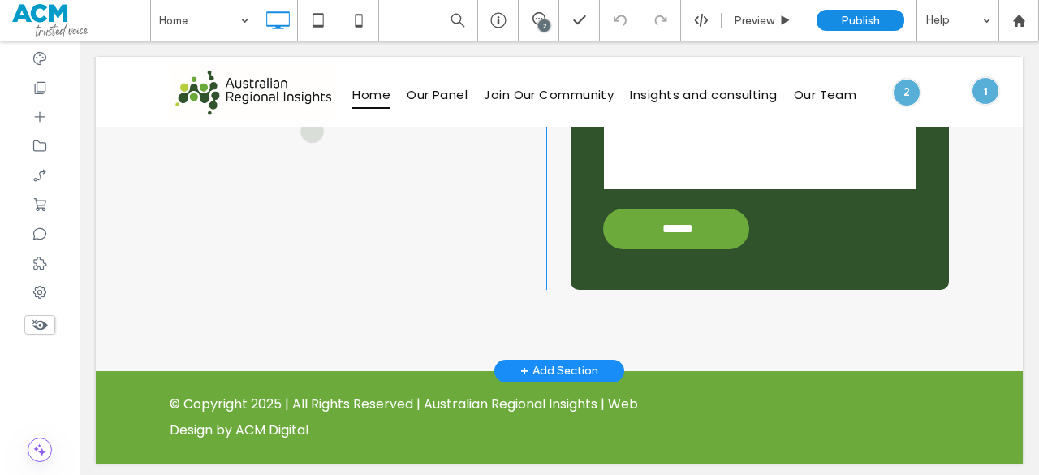
scroll to position [2531, 0]
